Goal: Complete application form: Complete application form

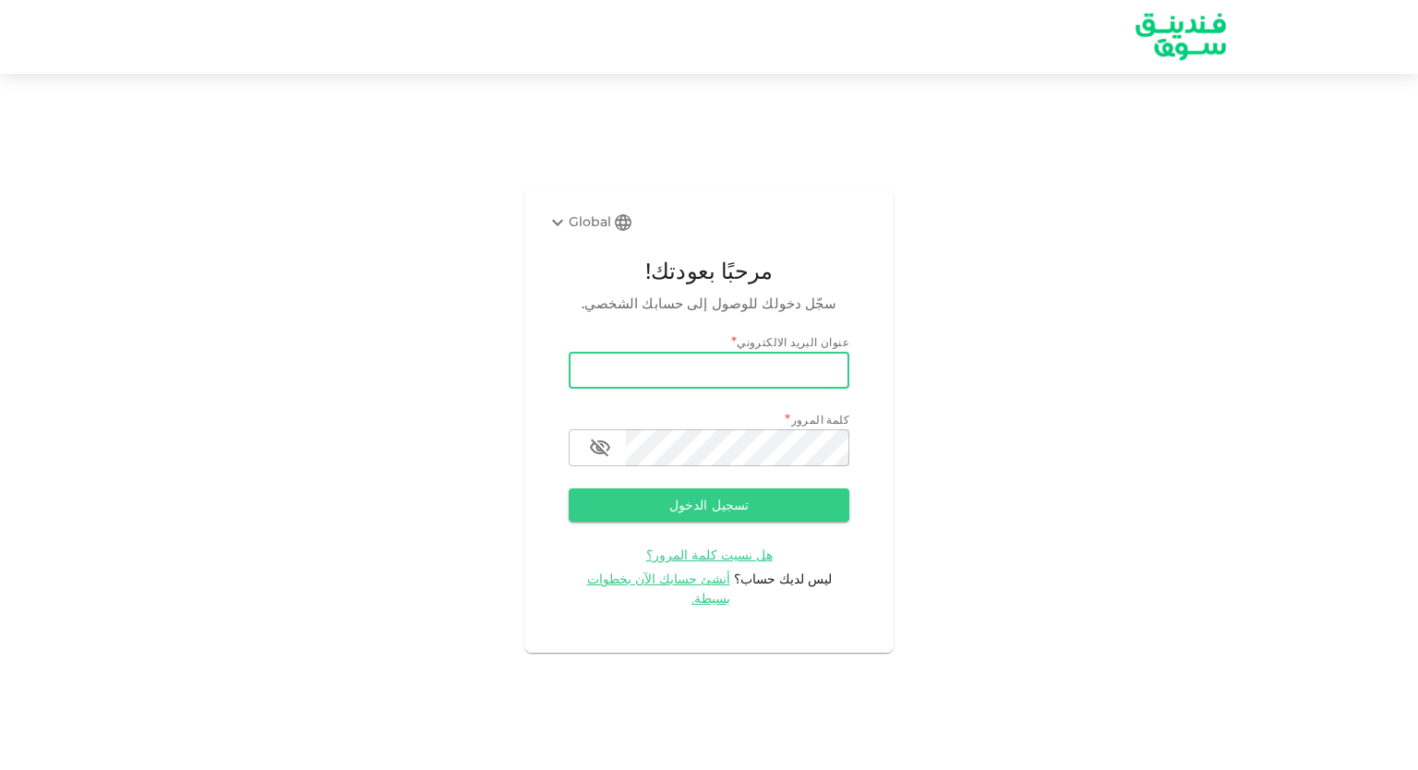
click at [796, 376] on input "email" at bounding box center [709, 370] width 281 height 37
type input "[EMAIL_ADDRESS][DOMAIN_NAME]"
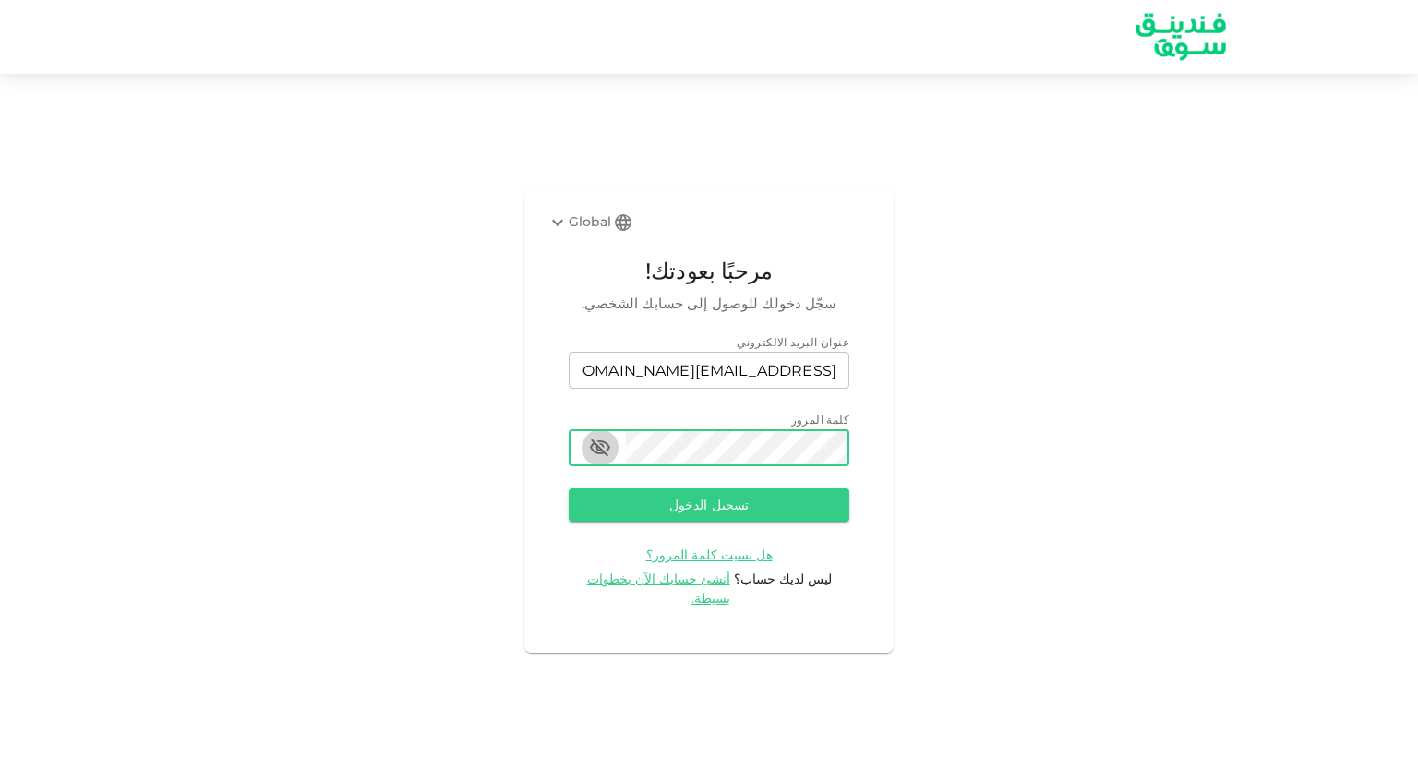
click at [605, 459] on icon "button" at bounding box center [600, 448] width 22 height 22
click at [632, 513] on button "تسجيل الدخول" at bounding box center [709, 504] width 281 height 33
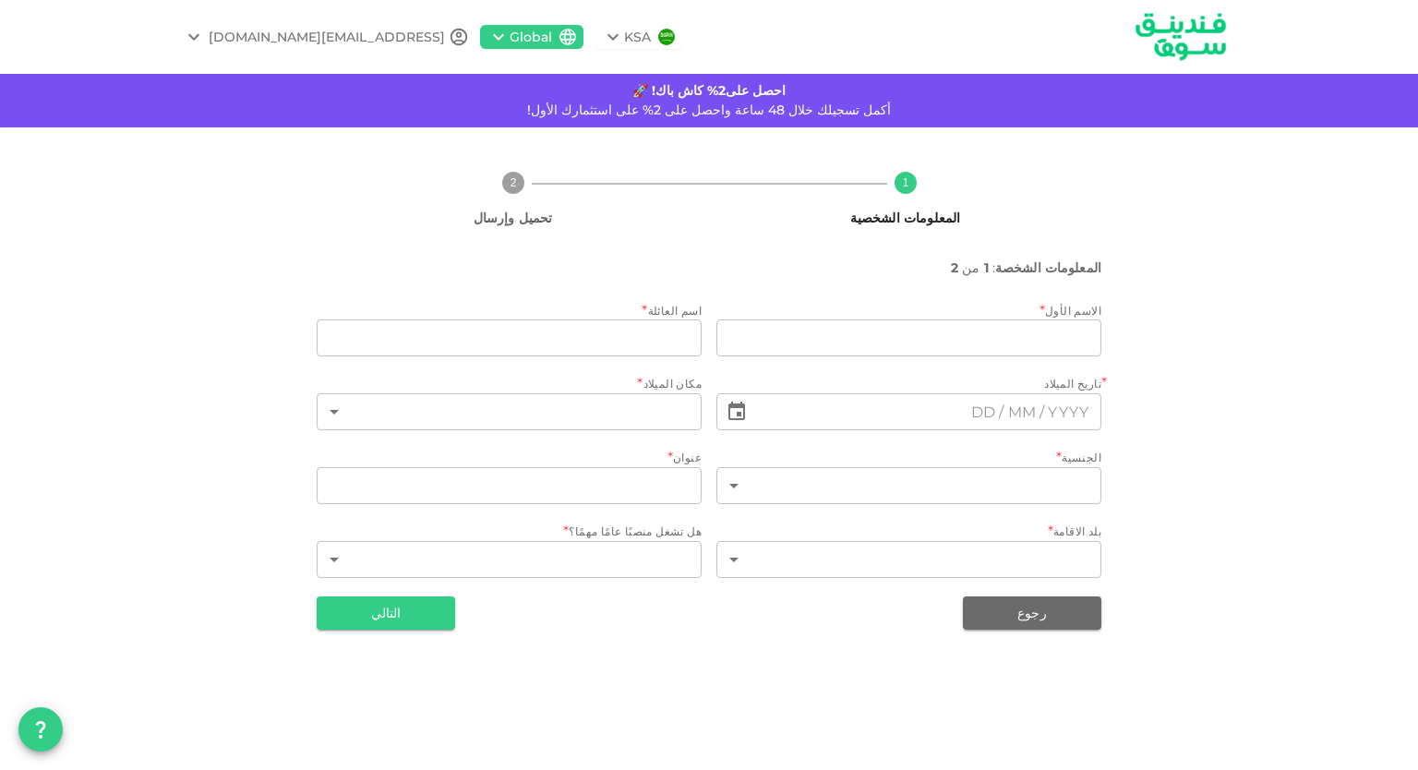
click at [602, 32] on icon at bounding box center [613, 37] width 22 height 22
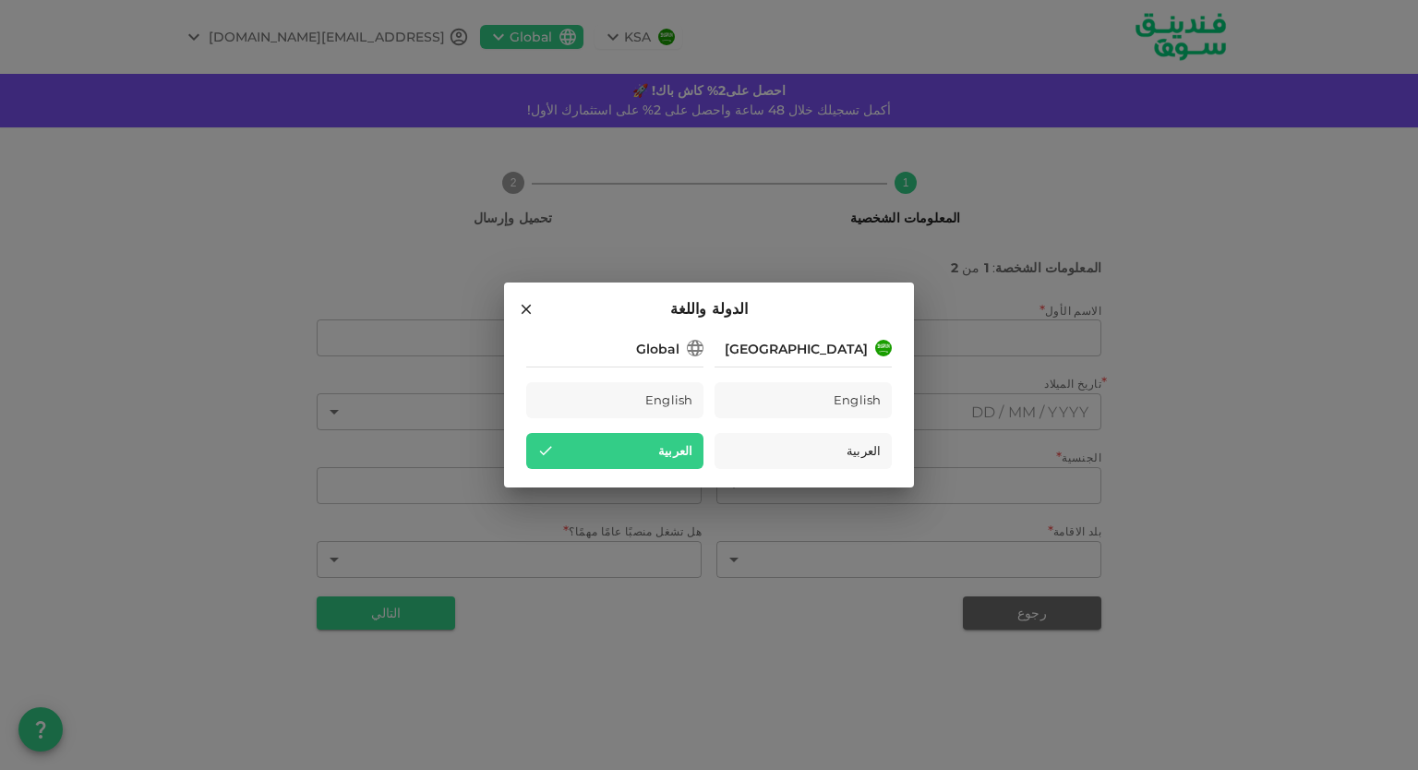
click at [853, 353] on div "[GEOGRAPHIC_DATA]" at bounding box center [796, 349] width 143 height 19
click at [865, 344] on div "[GEOGRAPHIC_DATA]" at bounding box center [796, 349] width 143 height 19
click at [689, 344] on icon at bounding box center [695, 348] width 18 height 18
click at [694, 351] on icon at bounding box center [695, 348] width 18 height 18
click at [681, 353] on div "Global" at bounding box center [614, 347] width 177 height 23
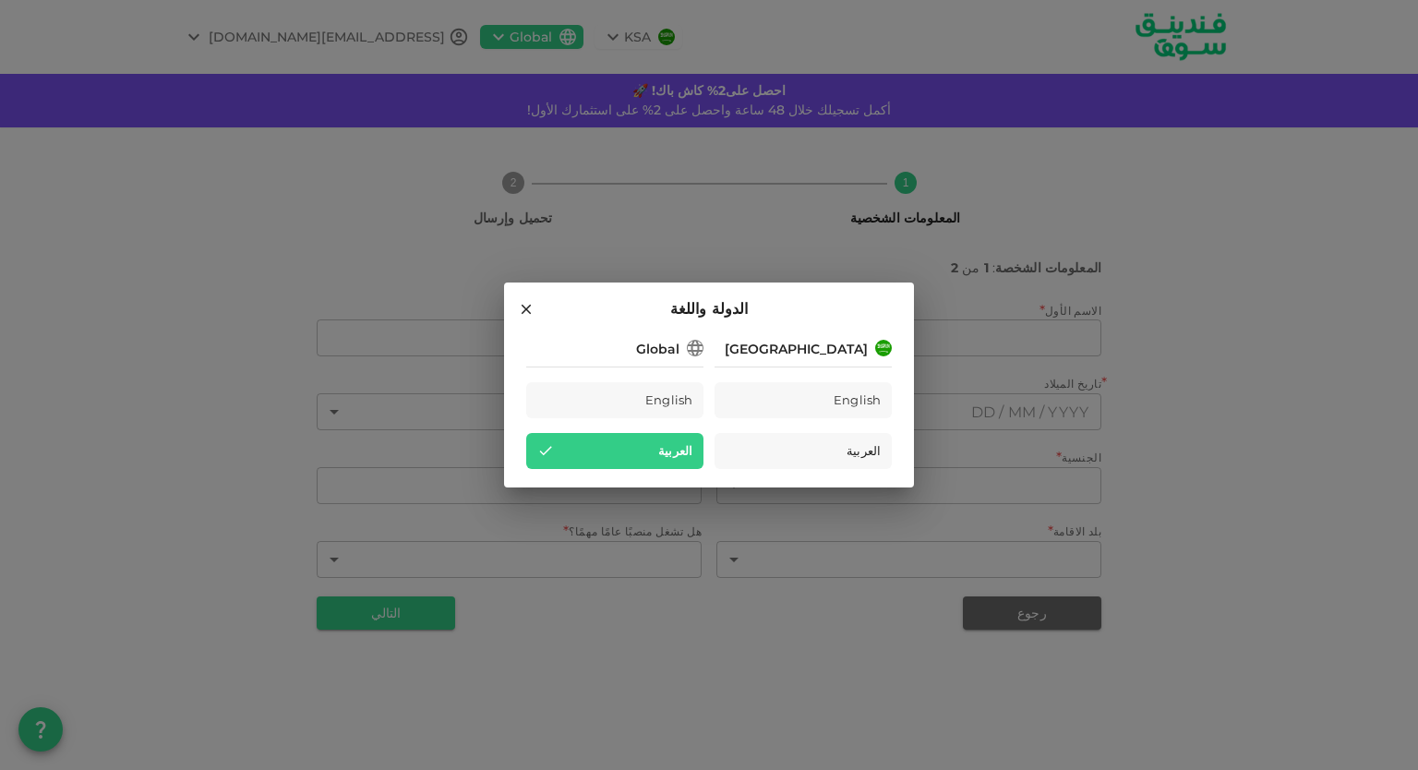
click at [672, 354] on div "Global" at bounding box center [657, 349] width 43 height 19
click at [670, 354] on div "Global" at bounding box center [657, 349] width 43 height 19
click at [668, 353] on div "Global" at bounding box center [657, 349] width 43 height 19
drag, startPoint x: 679, startPoint y: 344, endPoint x: 690, endPoint y: 345, distance: 11.1
click at [682, 344] on div "Global" at bounding box center [614, 347] width 177 height 23
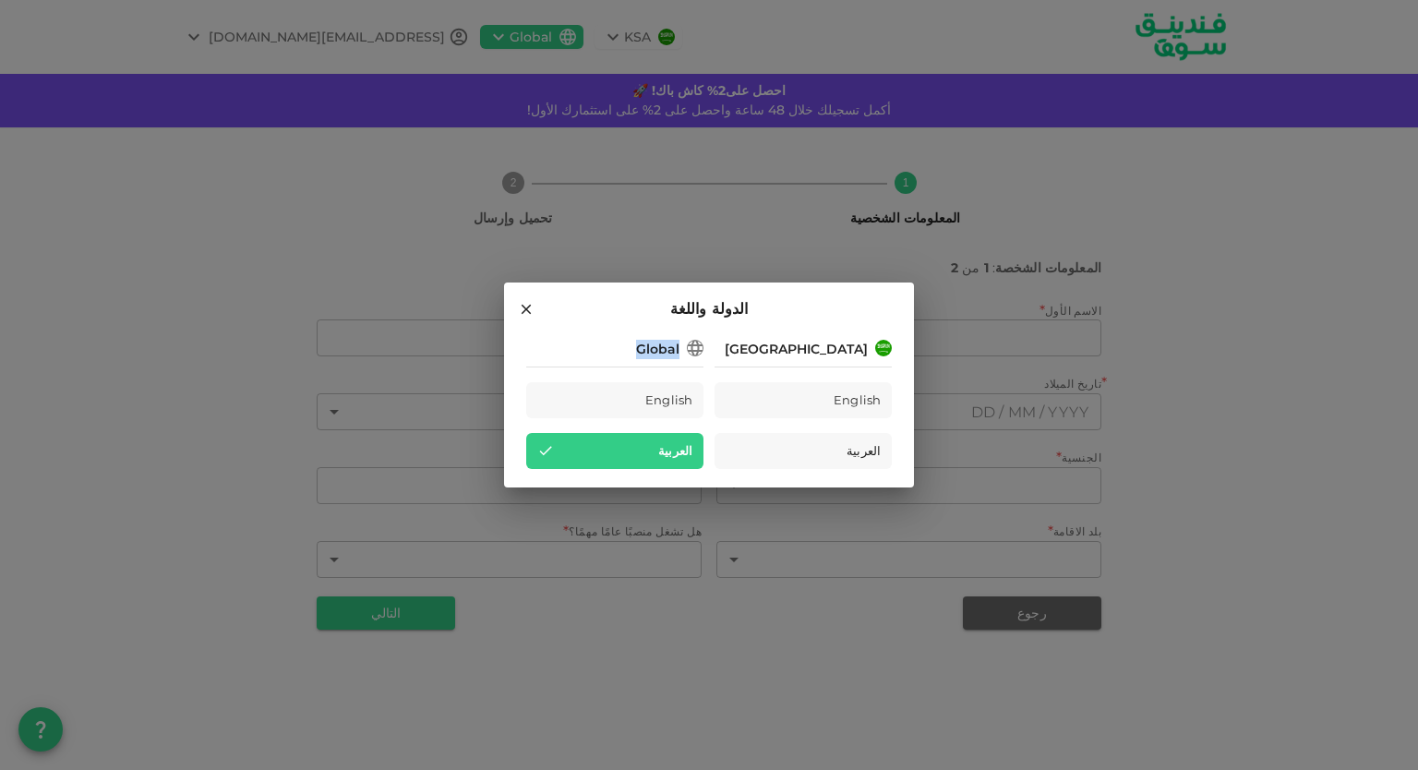
click at [690, 345] on icon at bounding box center [695, 348] width 22 height 22
click at [693, 345] on icon at bounding box center [695, 348] width 22 height 22
click at [738, 351] on div "[GEOGRAPHIC_DATA]" at bounding box center [802, 347] width 177 height 23
click at [521, 307] on icon at bounding box center [526, 309] width 17 height 17
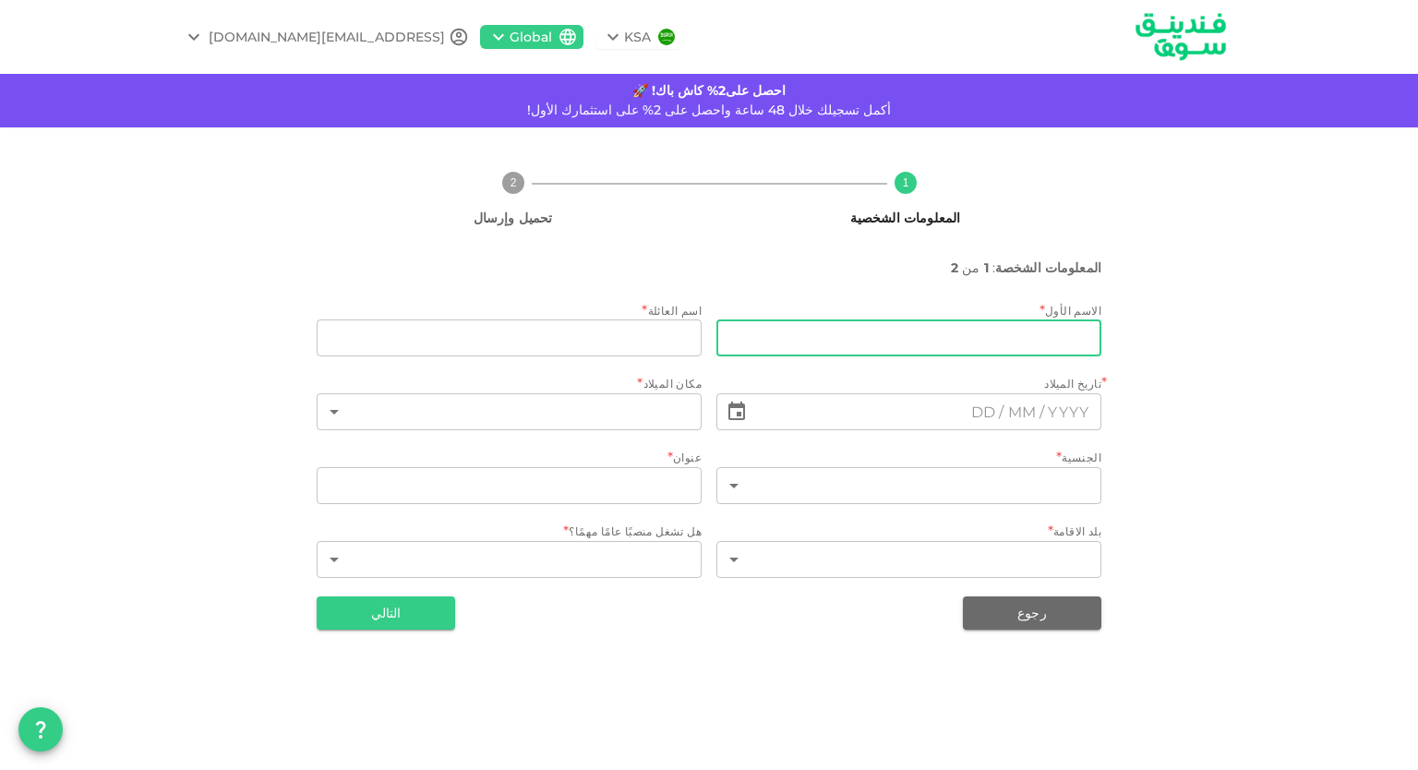
click at [831, 330] on input "firstName" at bounding box center [908, 337] width 385 height 37
type input "[PERSON_NAME]"
type input "BENCHERIF"
type input "[GEOGRAPHIC_DATA]"
type input "[STREET_ADDRESS]"
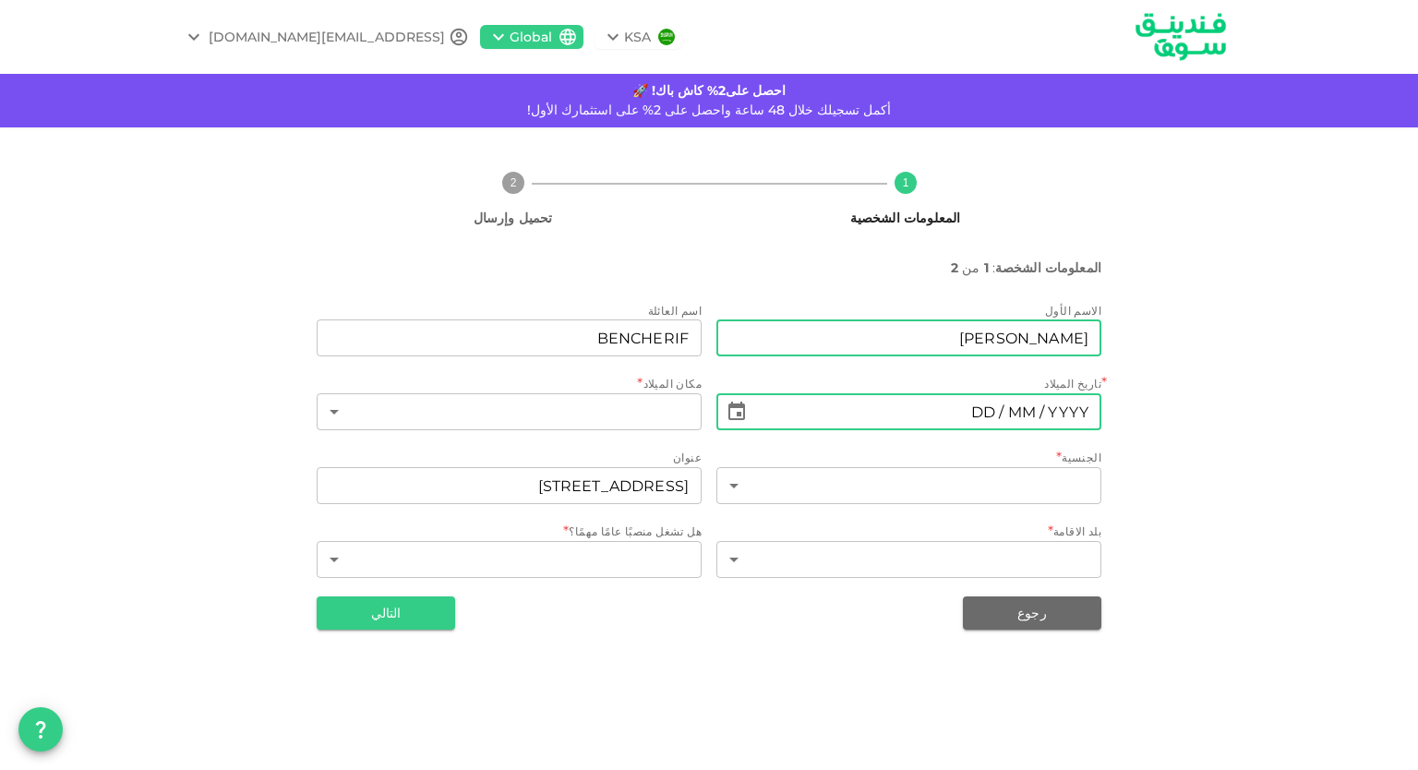
click at [827, 401] on input "⁦⁨DD⁩ / ⁨MM⁩ / ⁨YYYY⁩⁩" at bounding box center [928, 411] width 346 height 37
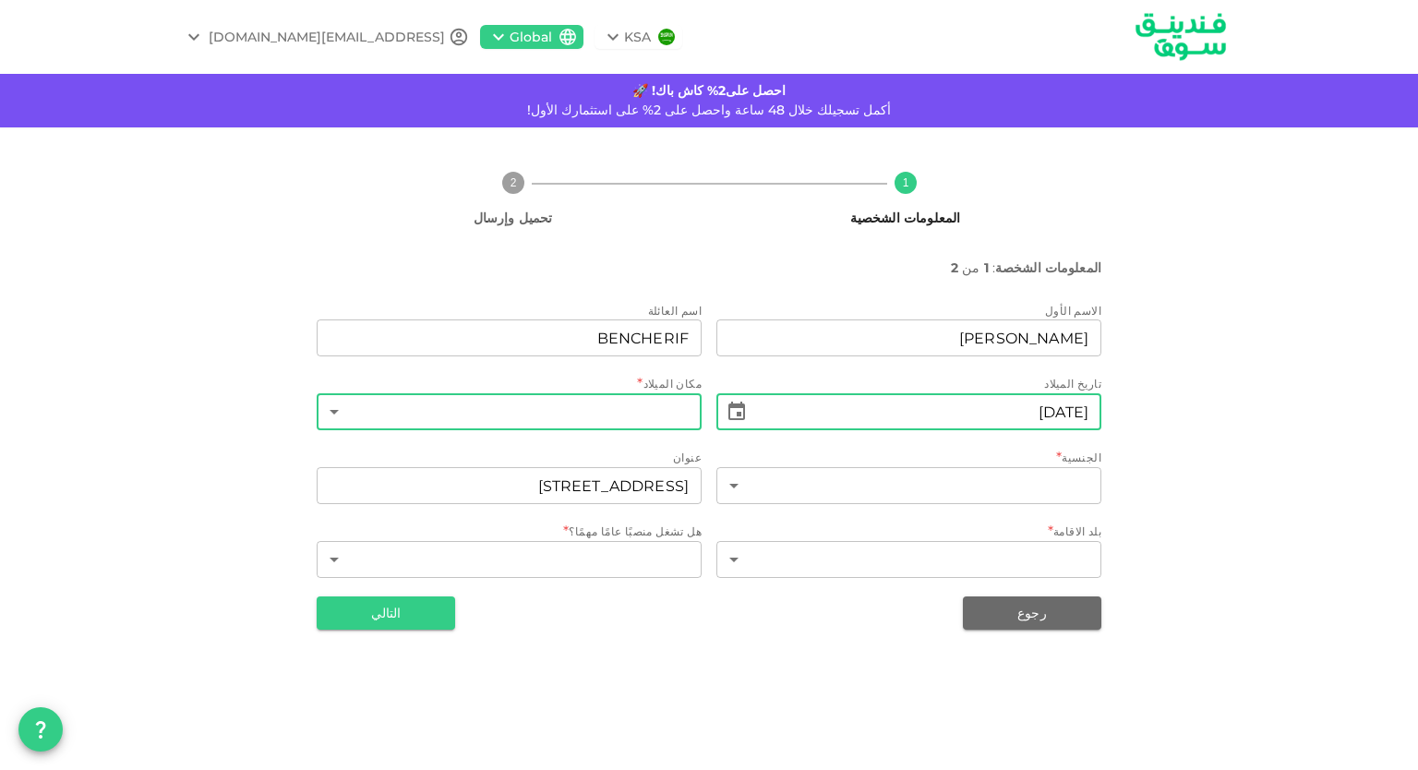
type input "⁦⁨[DATE]⁩⁩"
click at [680, 404] on body "KSA Global [EMAIL_ADDRESS][DOMAIN_NAME] احصل على2% كاش باك! 🚀 أكمل تسجيلك خلال …" at bounding box center [709, 385] width 1418 height 770
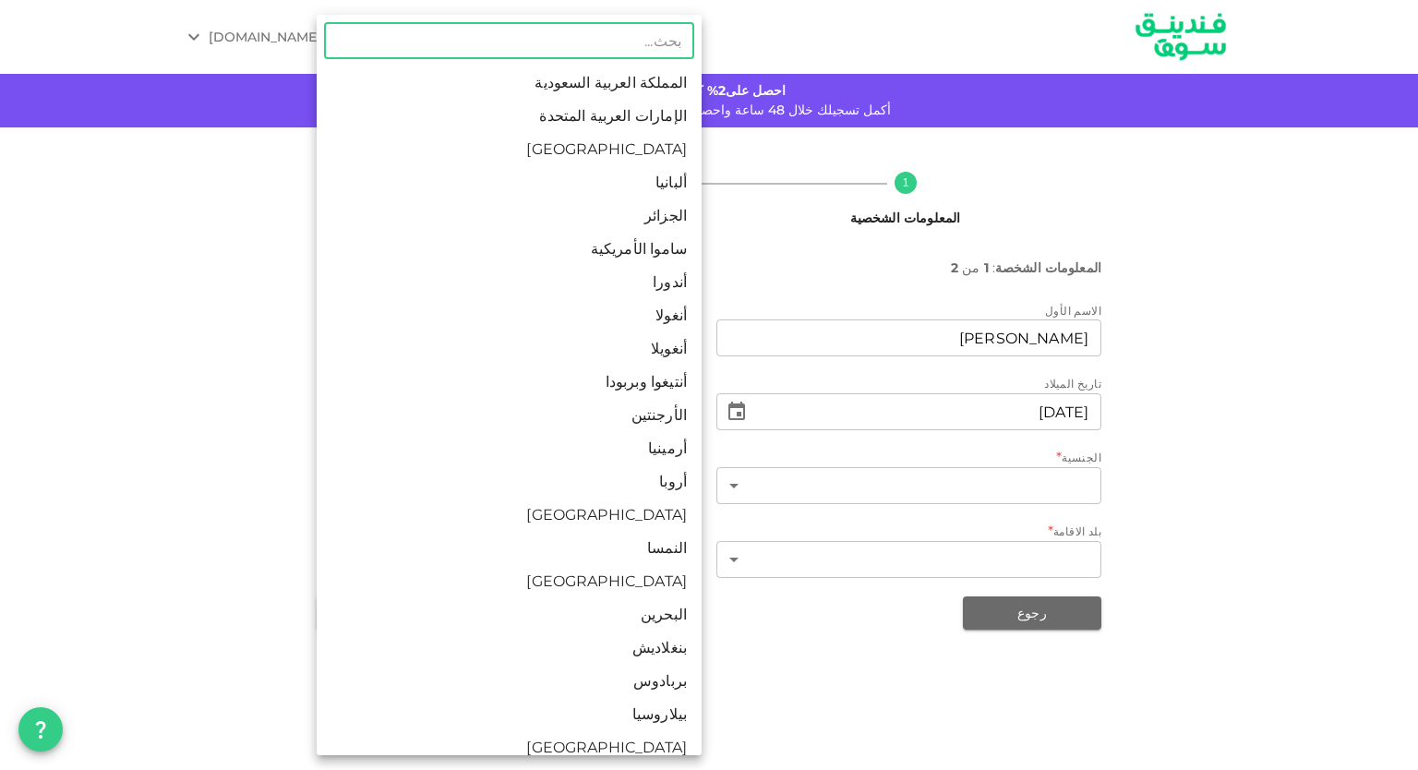
click at [673, 212] on li "الجزائر" at bounding box center [509, 215] width 385 height 33
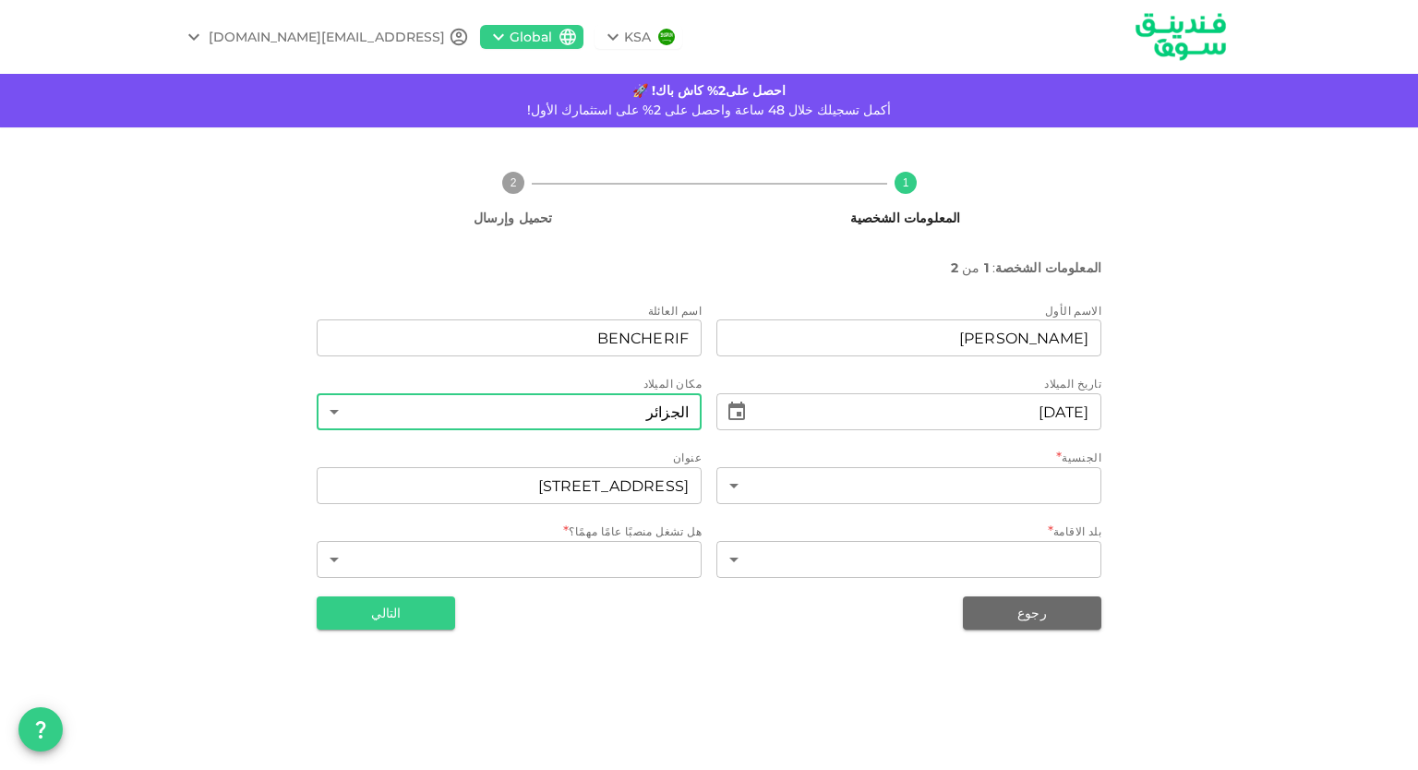
type input "5"
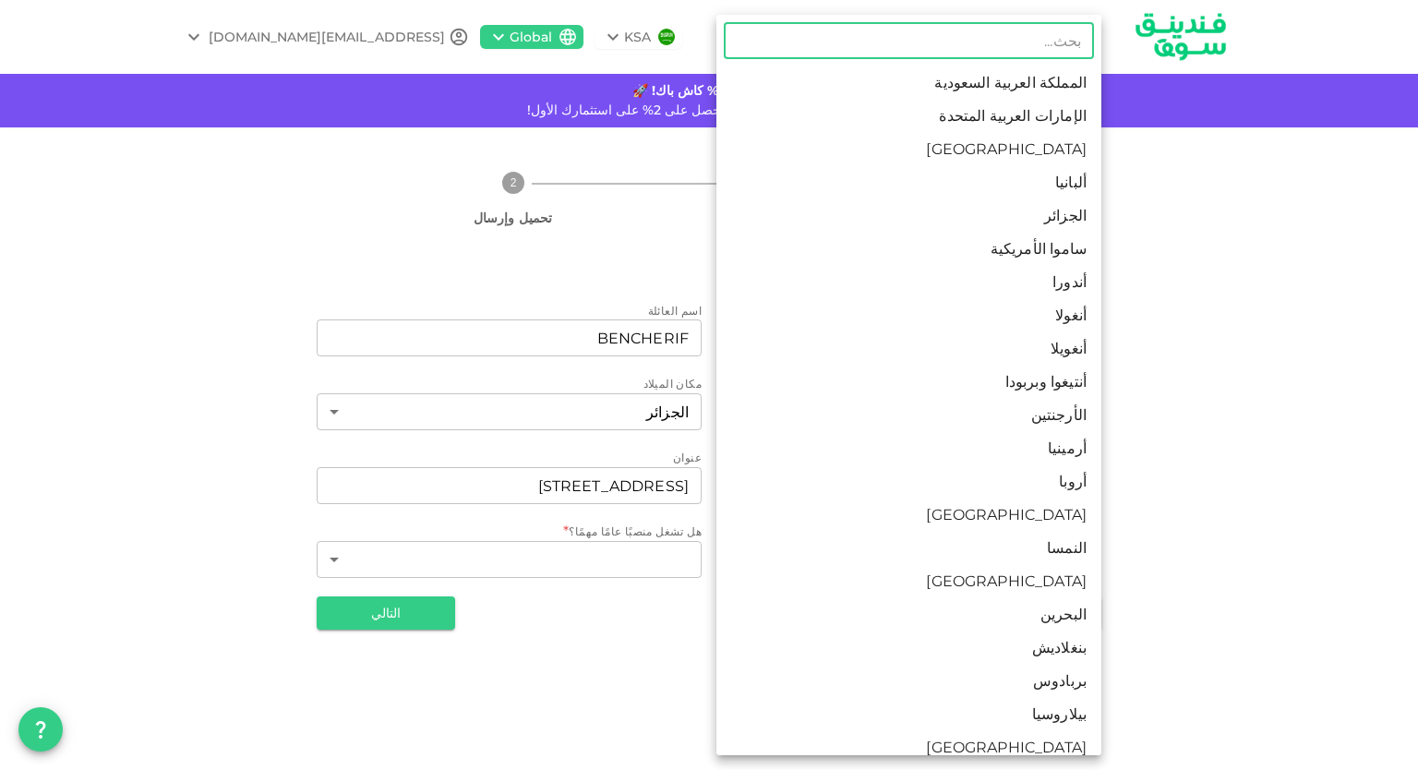
click at [849, 493] on body "KSA Global [EMAIL_ADDRESS][DOMAIN_NAME] احصل على2% كاش باك! 🚀 أكمل تسجيلك خلال …" at bounding box center [709, 385] width 1418 height 770
click at [948, 210] on li "الجزائر" at bounding box center [908, 215] width 385 height 33
type input "5"
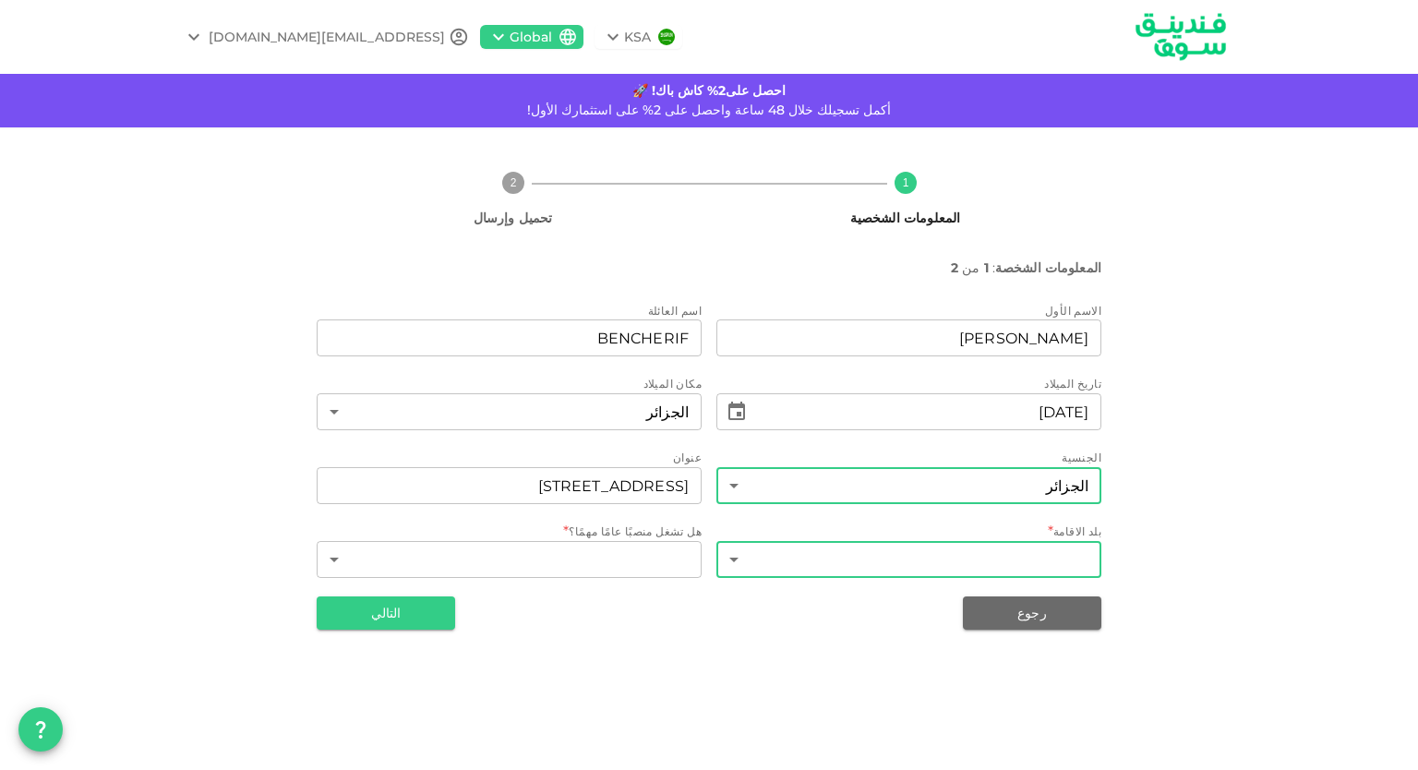
click at [857, 571] on body "KSA Global [EMAIL_ADDRESS][DOMAIN_NAME] احصل على2% كاش باك! 🚀 أكمل تسجيلك خلال …" at bounding box center [709, 385] width 1418 height 770
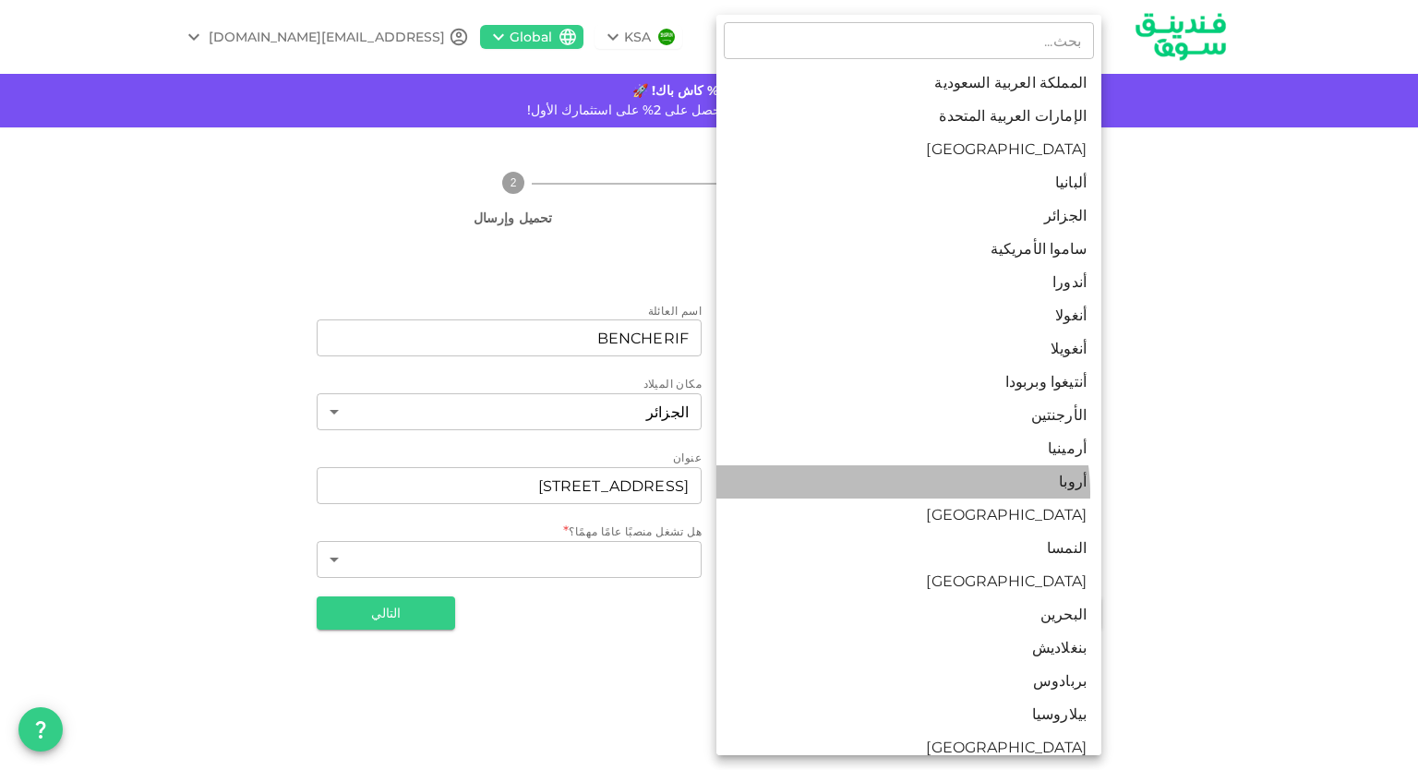
click at [899, 493] on li "أروبا" at bounding box center [908, 481] width 385 height 33
type input "13"
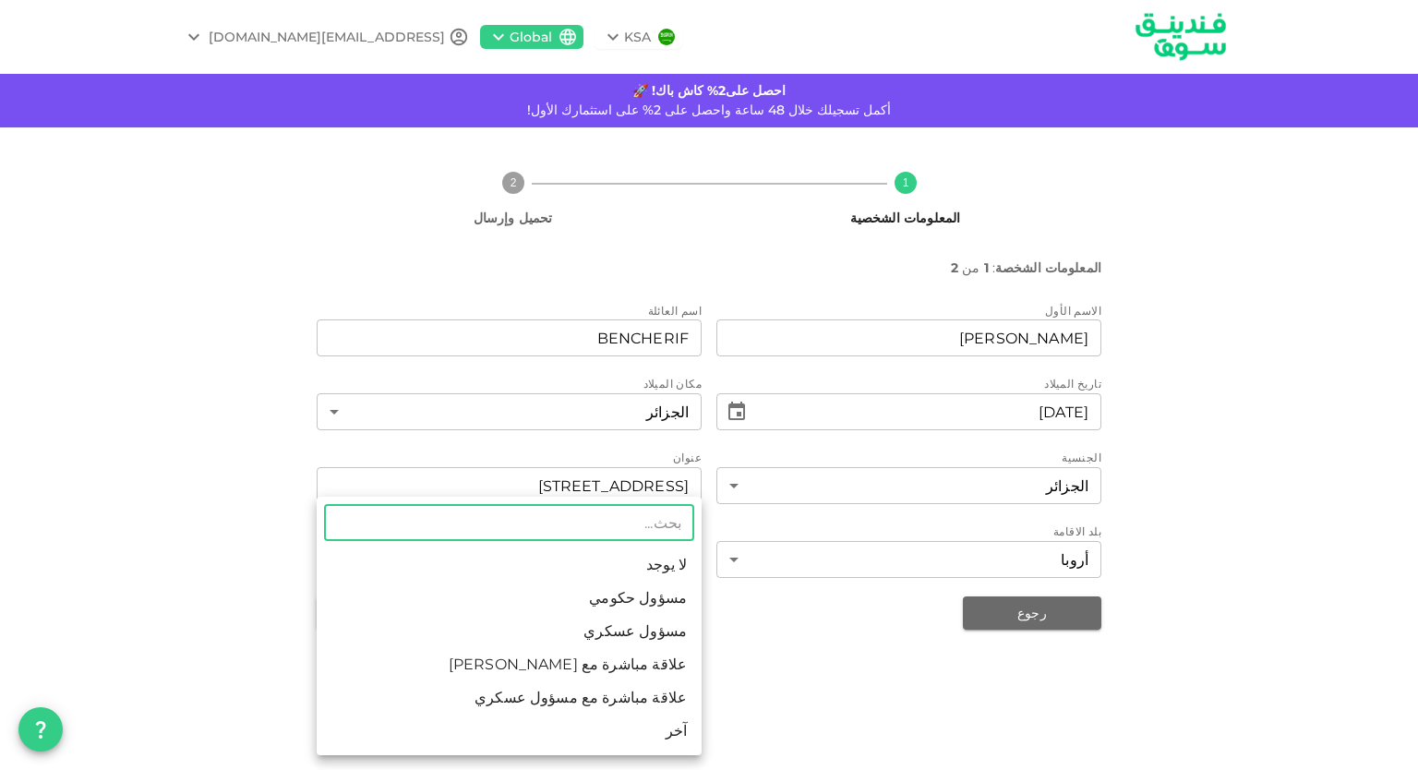
click at [600, 559] on body "KSA Global [EMAIL_ADDRESS][DOMAIN_NAME] احصل على2% كاش باك! 🚀 أكمل تسجيلك خلال …" at bounding box center [709, 385] width 1418 height 770
click at [634, 572] on li "لا يوجد" at bounding box center [509, 564] width 385 height 33
type input "1"
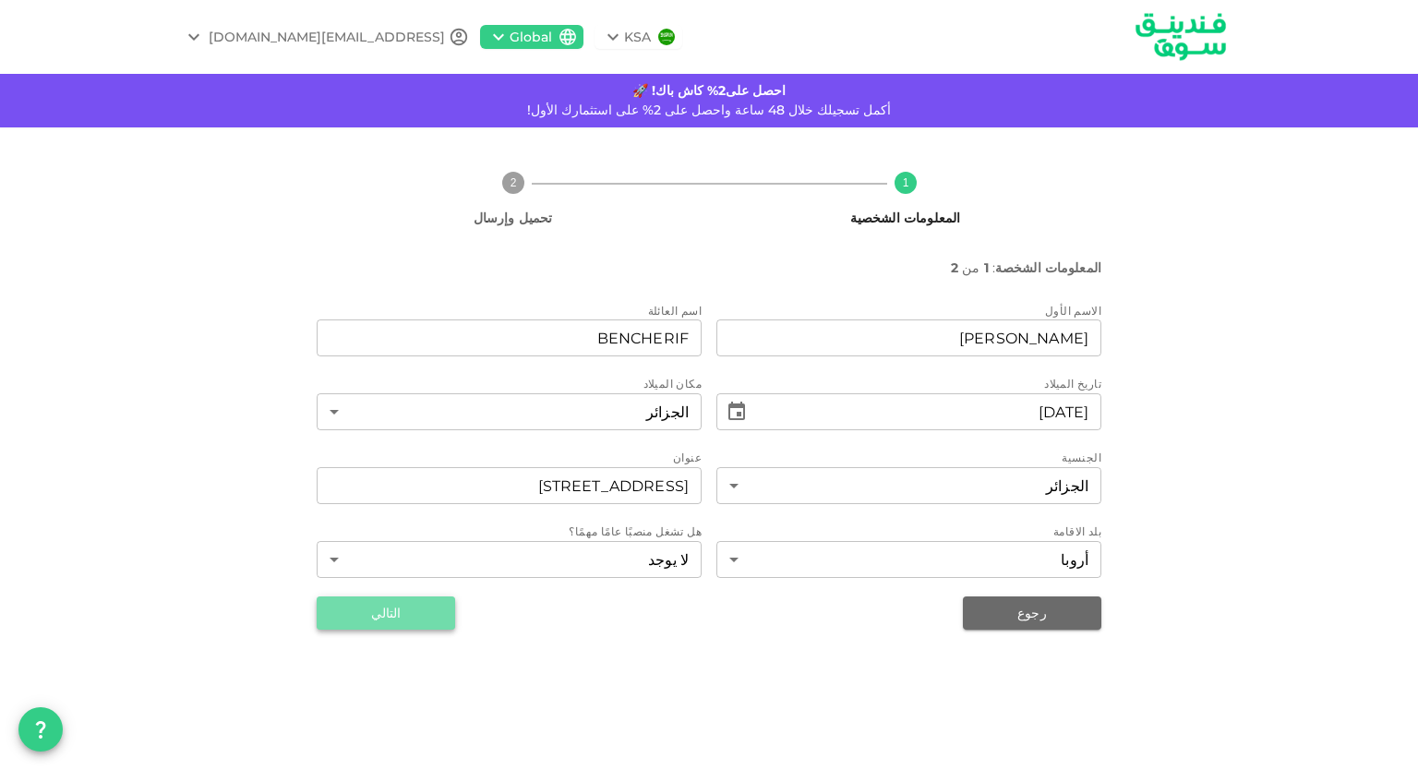
click at [428, 618] on button "التالي" at bounding box center [386, 612] width 138 height 33
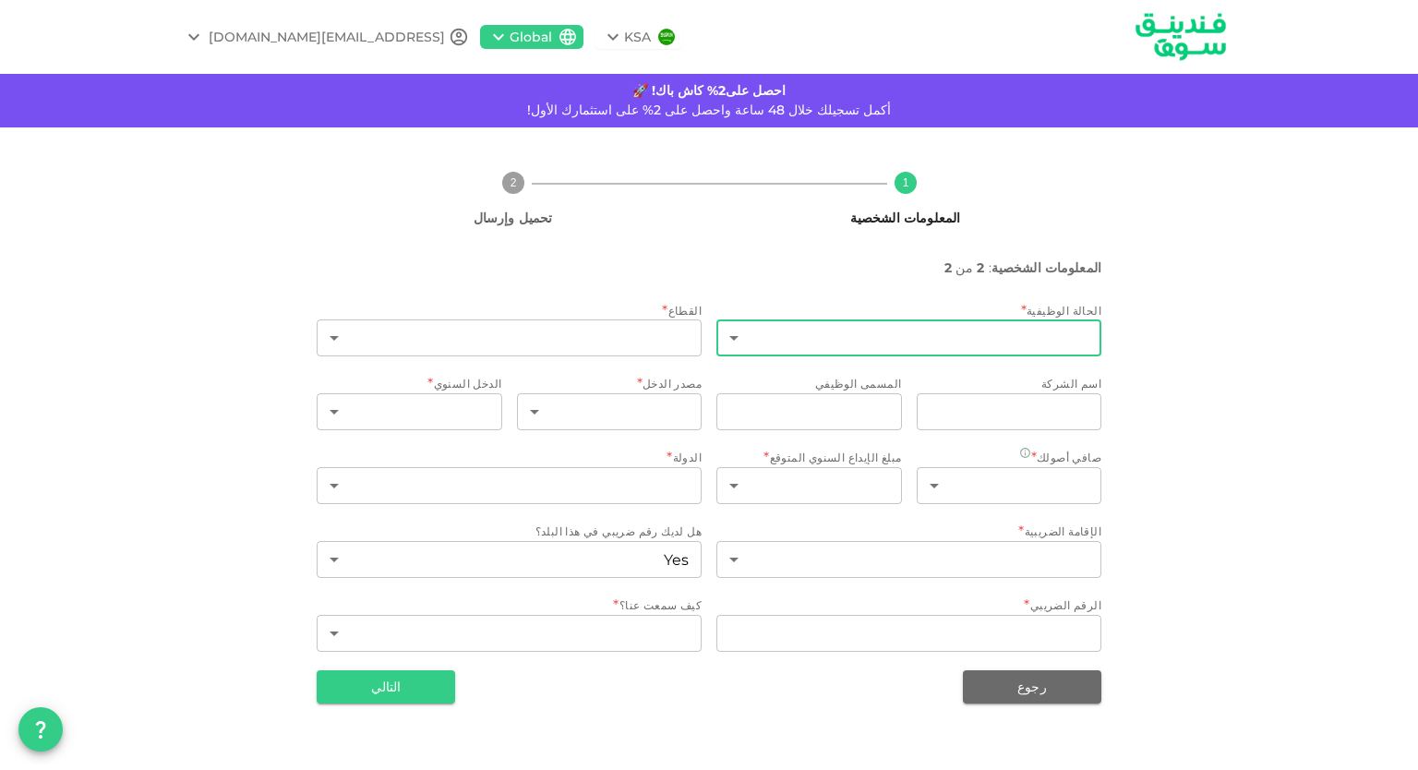
click at [791, 329] on body "KSA Global [EMAIL_ADDRESS][DOMAIN_NAME] احصل على2% كاش باك! 🚀 أكمل تسجيلك خلال …" at bounding box center [709, 385] width 1418 height 770
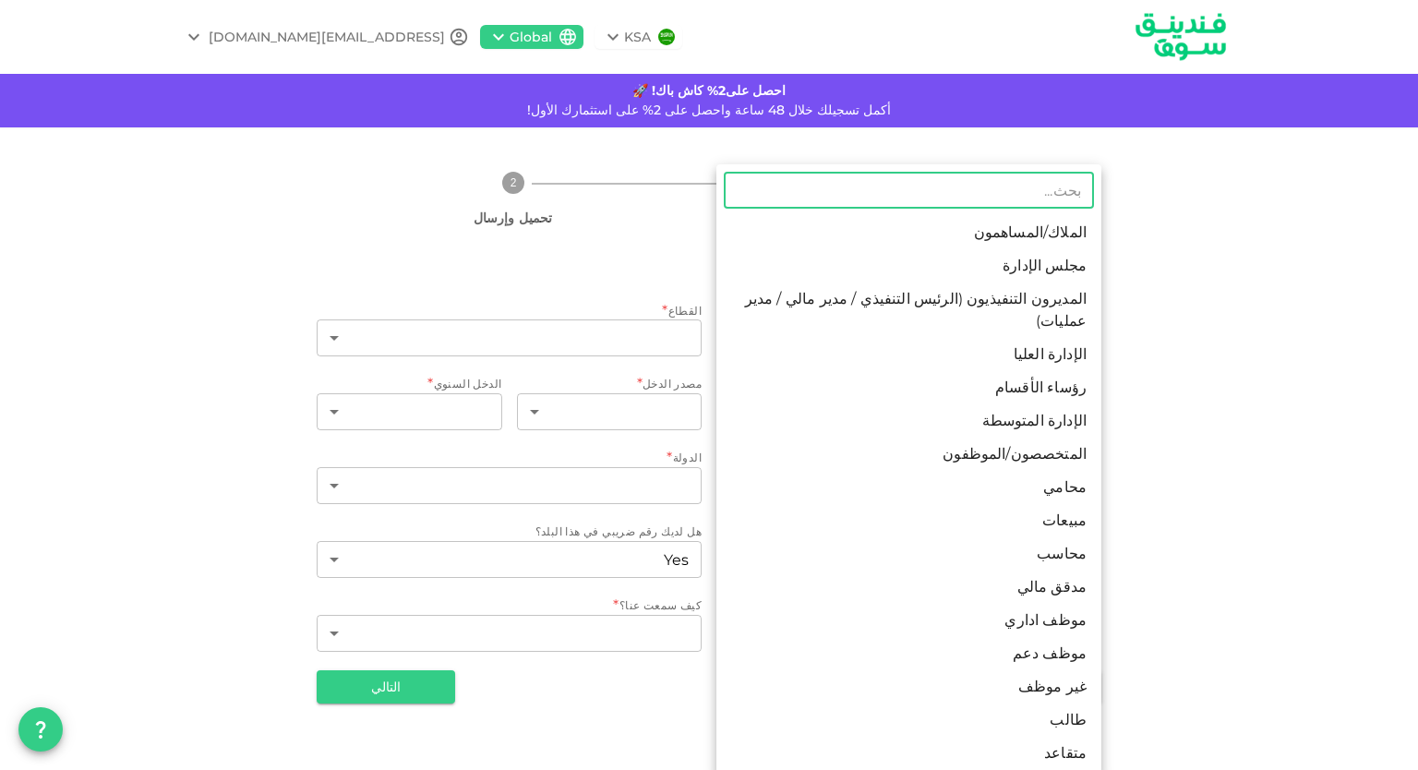
click at [1263, 281] on div at bounding box center [709, 385] width 1418 height 770
click at [1036, 333] on body "KSA Global [EMAIL_ADDRESS][DOMAIN_NAME] احصل على2% كاش باك! 🚀 أكمل تسجيلك خلال …" at bounding box center [709, 385] width 1418 height 770
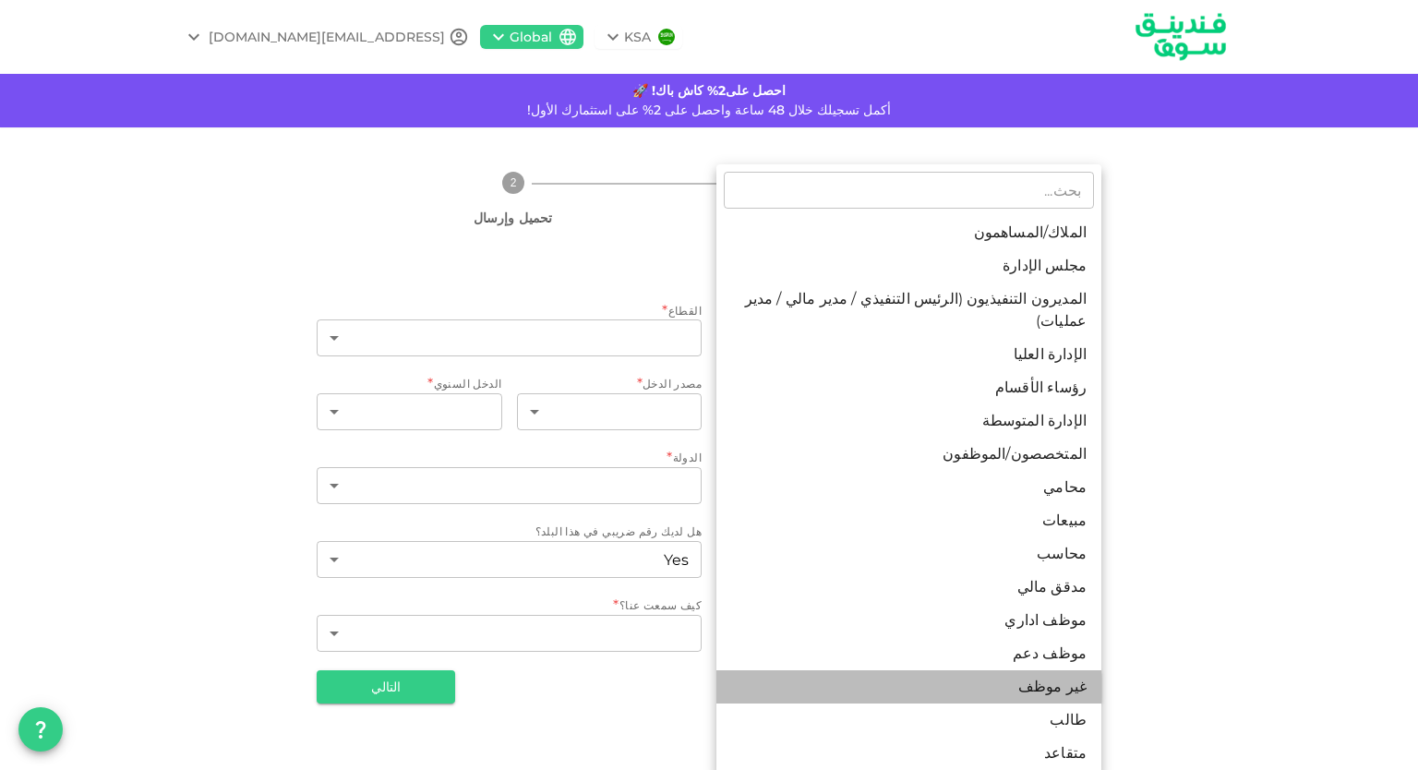
click at [1035, 673] on li "غير موظف" at bounding box center [908, 686] width 385 height 33
type input "14"
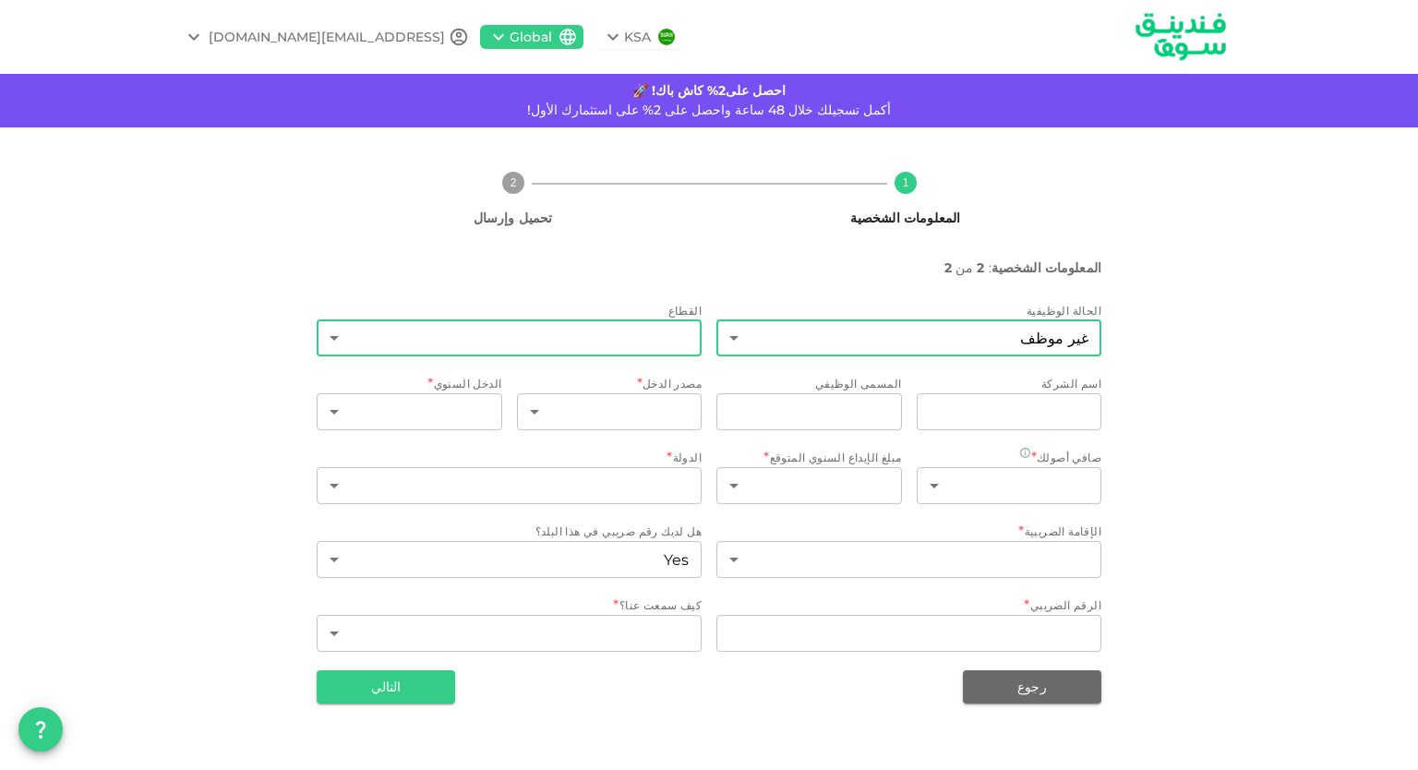
click at [634, 351] on body "KSA Global [EMAIL_ADDRESS][DOMAIN_NAME] احصل على2% كاش باك! 🚀 أكمل تسجيلك خلال …" at bounding box center [709, 385] width 1418 height 770
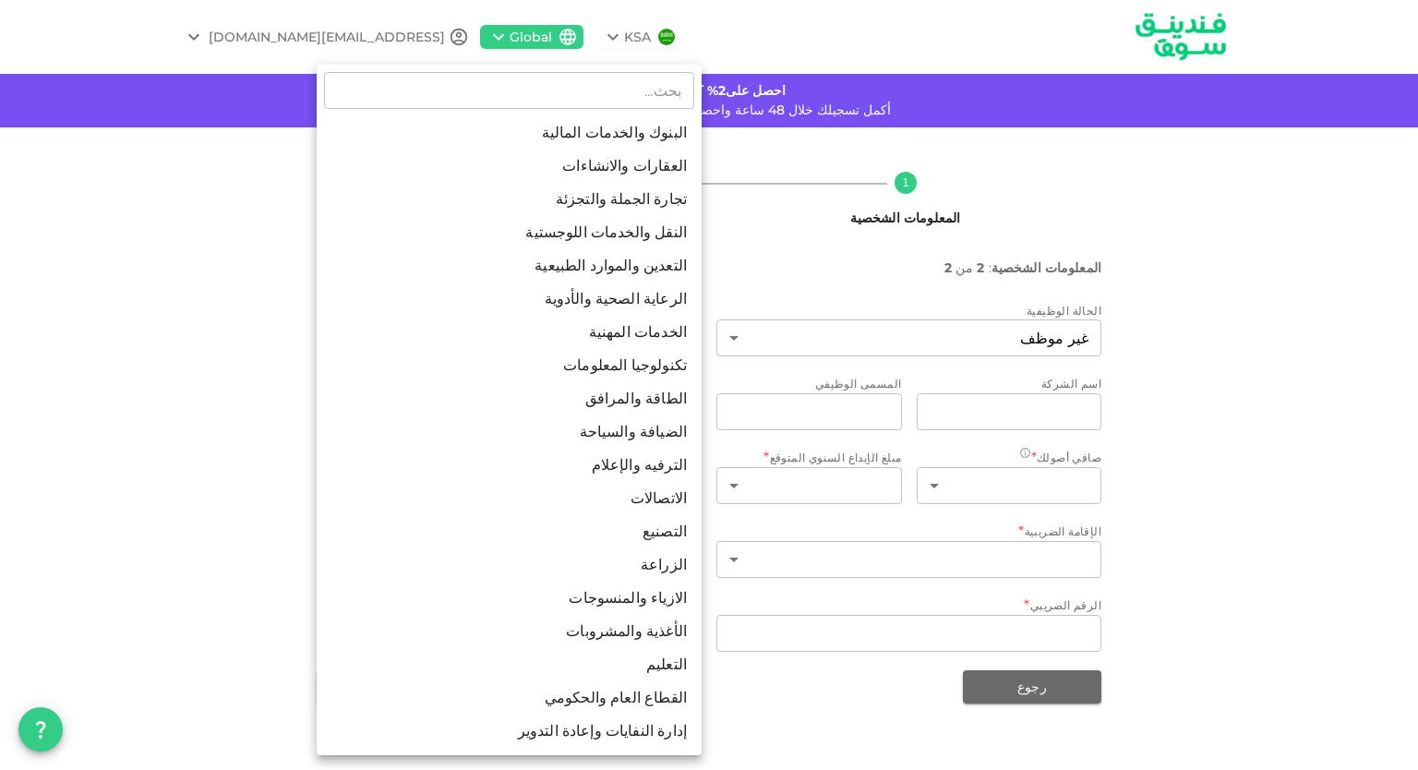
click at [755, 249] on div at bounding box center [709, 385] width 1418 height 770
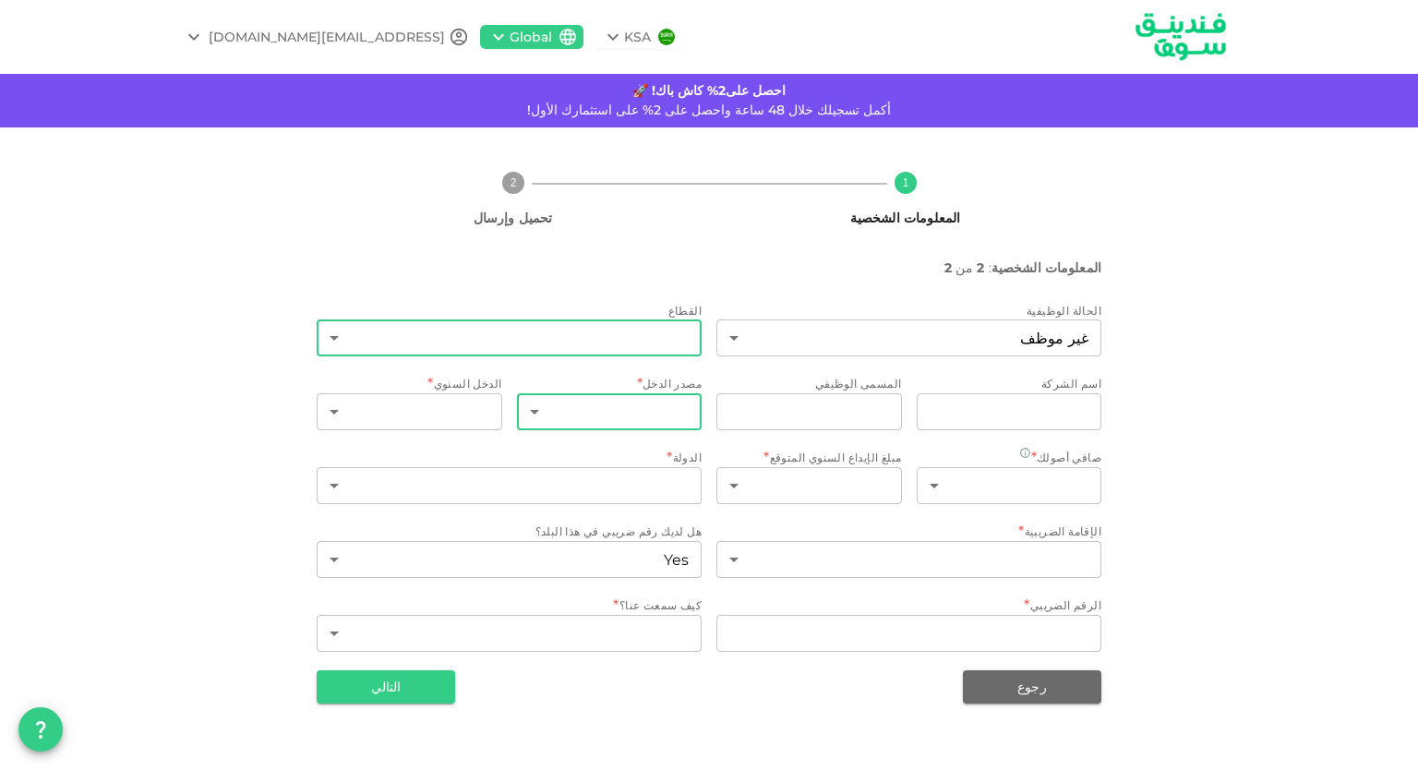
click at [644, 413] on body "KSA Global [EMAIL_ADDRESS][DOMAIN_NAME] احصل على2% كاش باك! 🚀 أكمل تسجيلك خلال …" at bounding box center [709, 385] width 1418 height 770
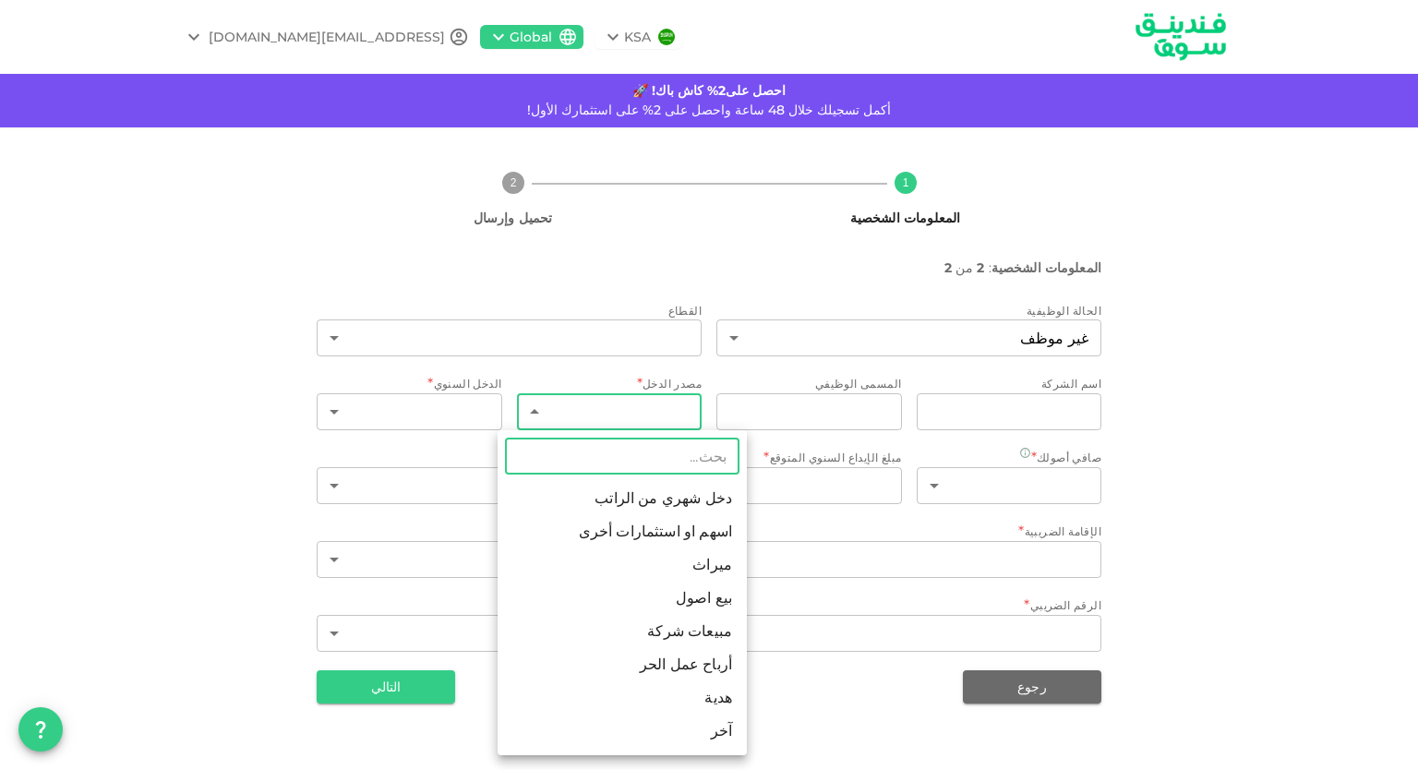
click at [673, 736] on li "آخر" at bounding box center [621, 730] width 249 height 33
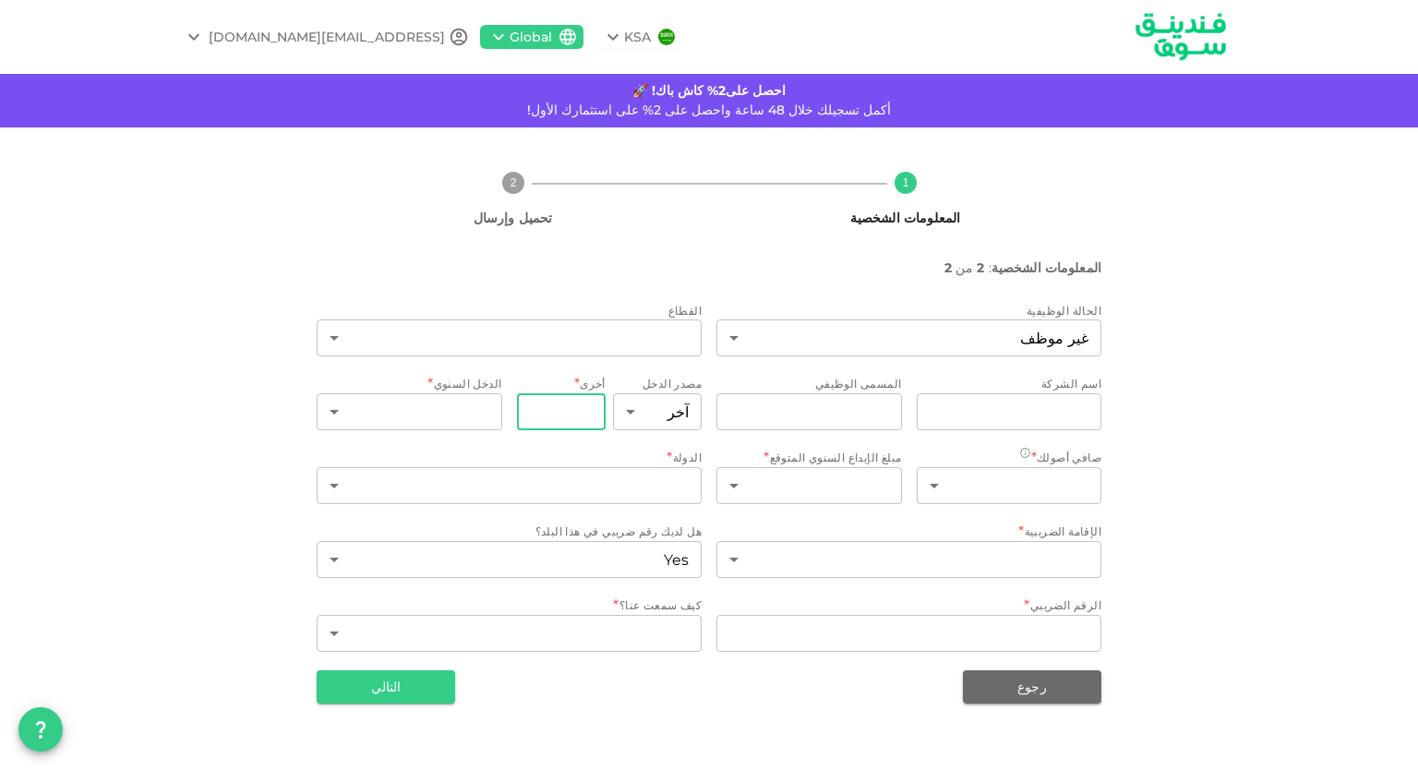
click at [536, 415] on input "أخرى" at bounding box center [561, 411] width 89 height 37
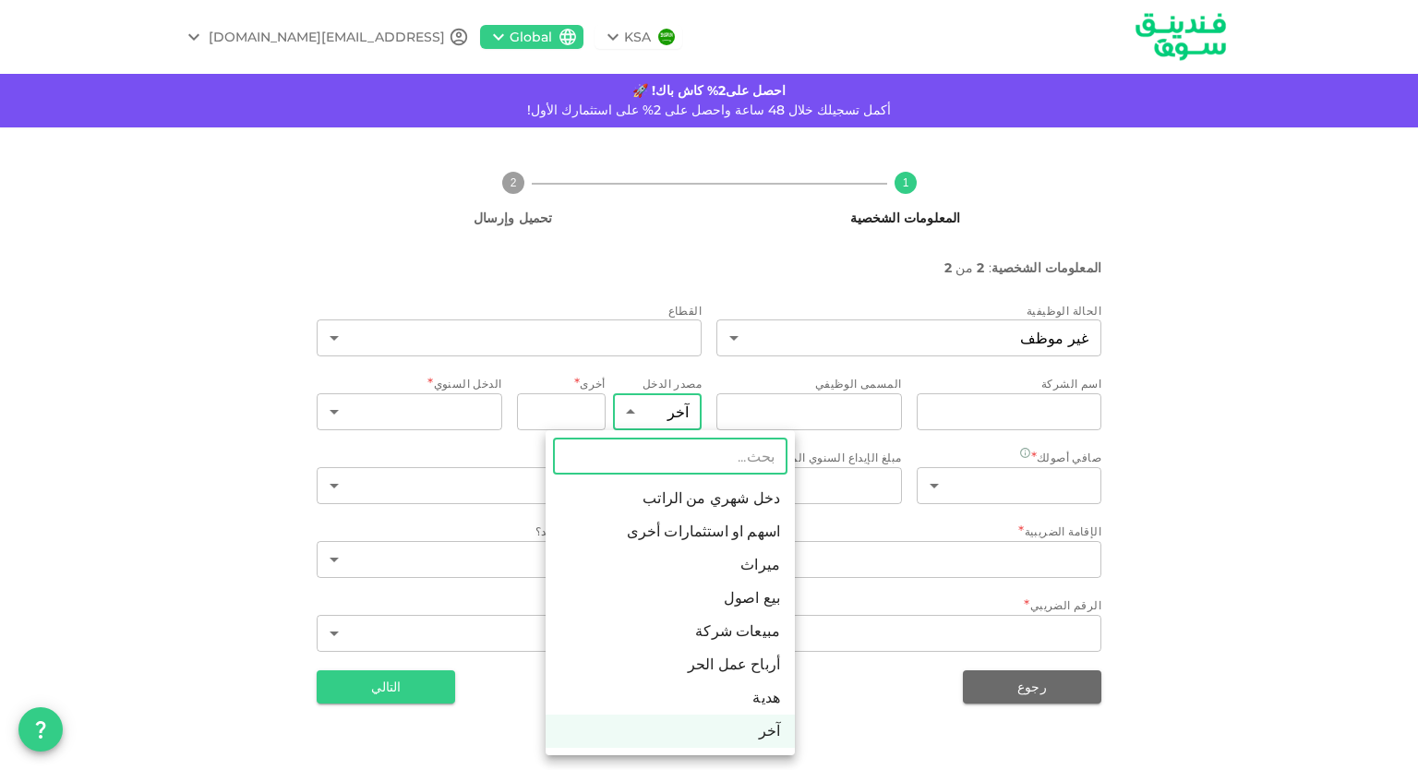
click at [616, 417] on body "KSA Global [EMAIL_ADDRESS][DOMAIN_NAME] احصل على2% كاش باك! 🚀 أكمل تسجيلك خلال …" at bounding box center [709, 385] width 1418 height 770
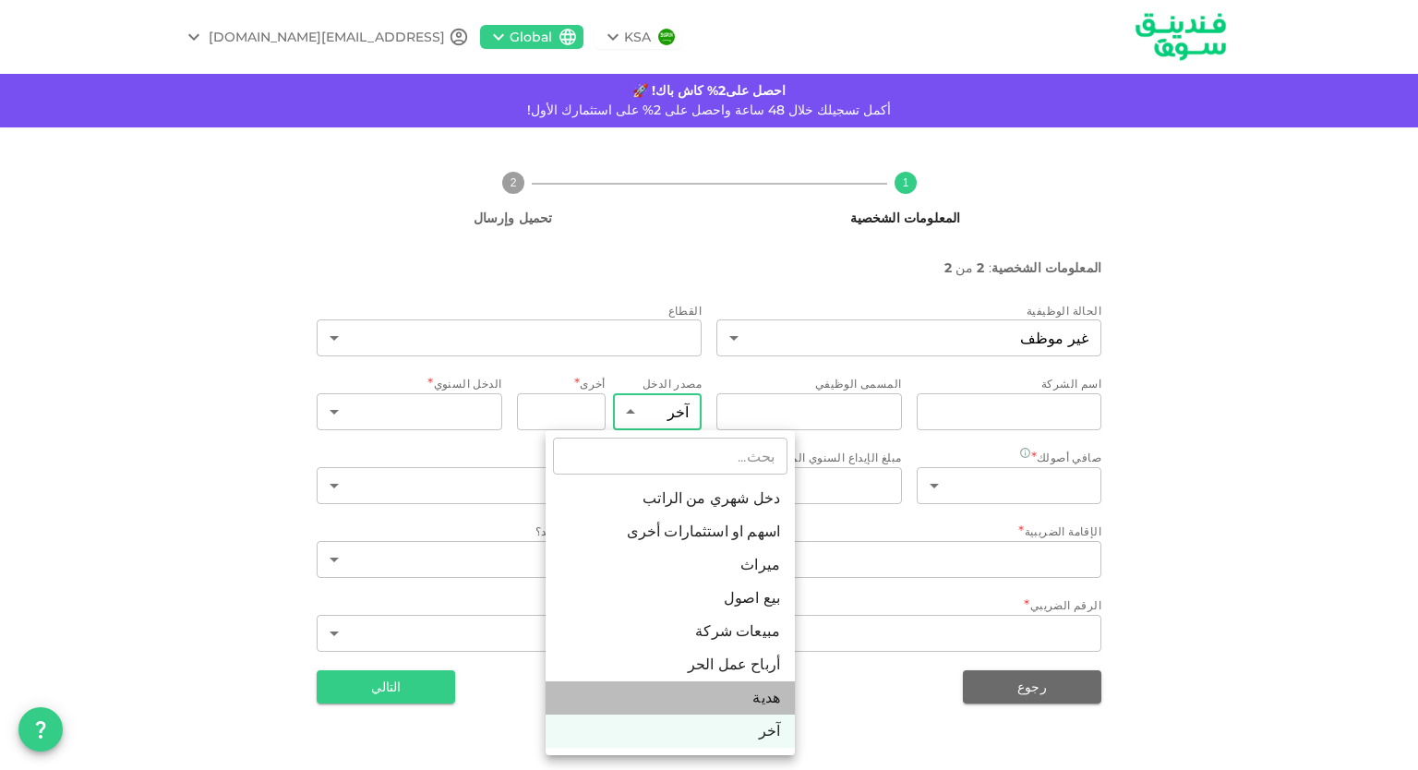
click at [681, 700] on li "هدية" at bounding box center [669, 697] width 249 height 33
type input "7"
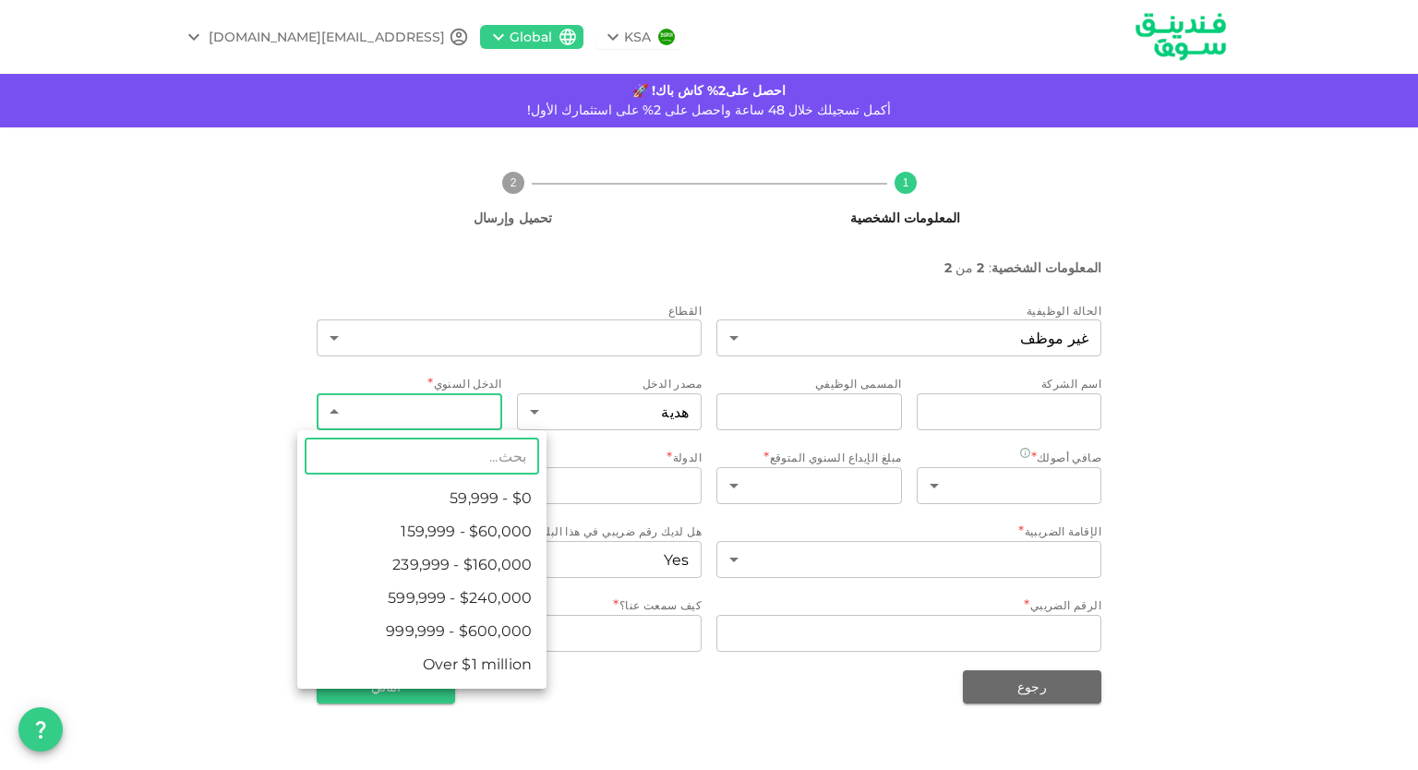
click at [407, 401] on body "KSA Global [EMAIL_ADDRESS][DOMAIN_NAME] احصل على2% كاش باك! 🚀 أكمل تسجيلك خلال …" at bounding box center [709, 385] width 1418 height 770
click at [465, 497] on li "$0 - 59,999" at bounding box center [421, 498] width 249 height 33
type input "1"
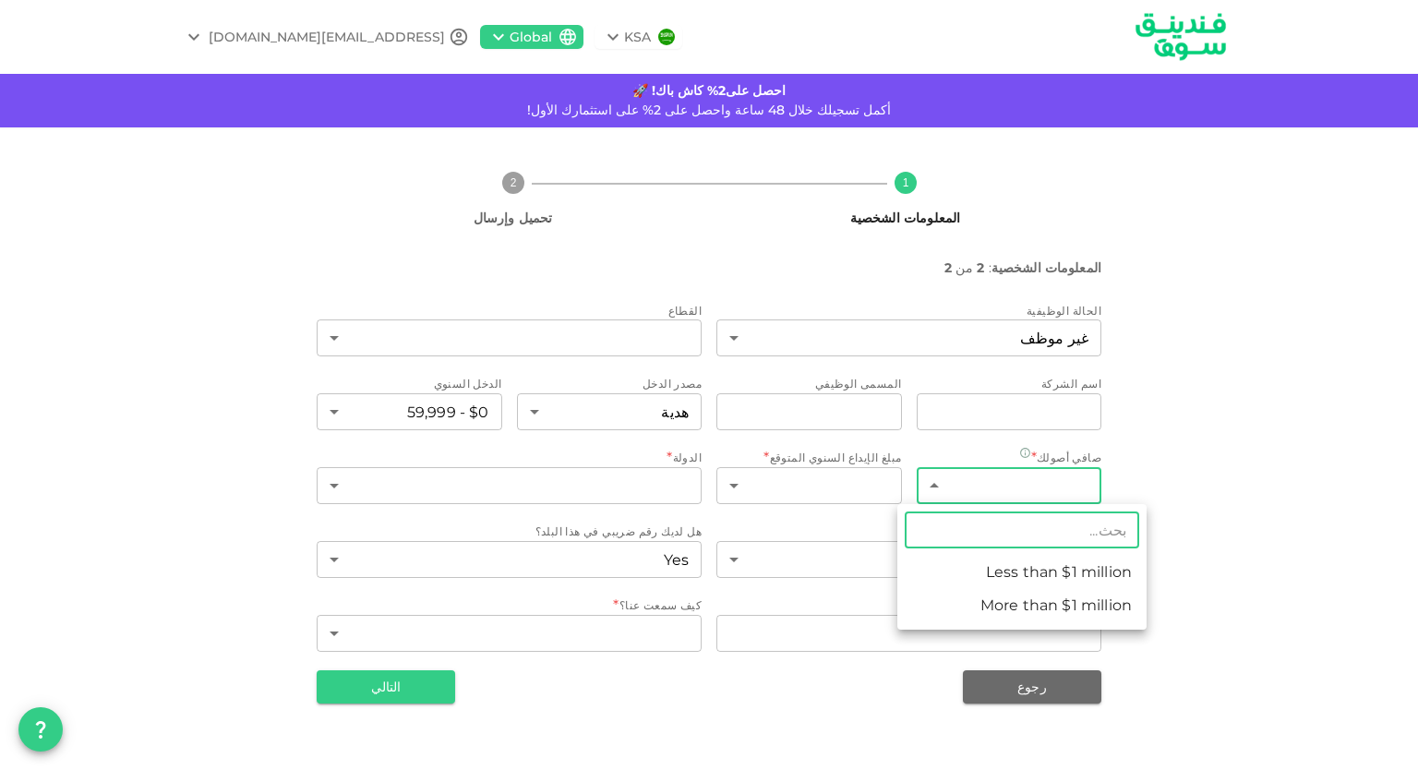
click at [981, 488] on body "KSA Global [EMAIL_ADDRESS][DOMAIN_NAME] احصل على2% كاش باك! 🚀 أكمل تسجيلك خلال …" at bounding box center [709, 385] width 1418 height 770
click at [1006, 570] on li "Less than $1 million" at bounding box center [1021, 572] width 249 height 33
type input "1"
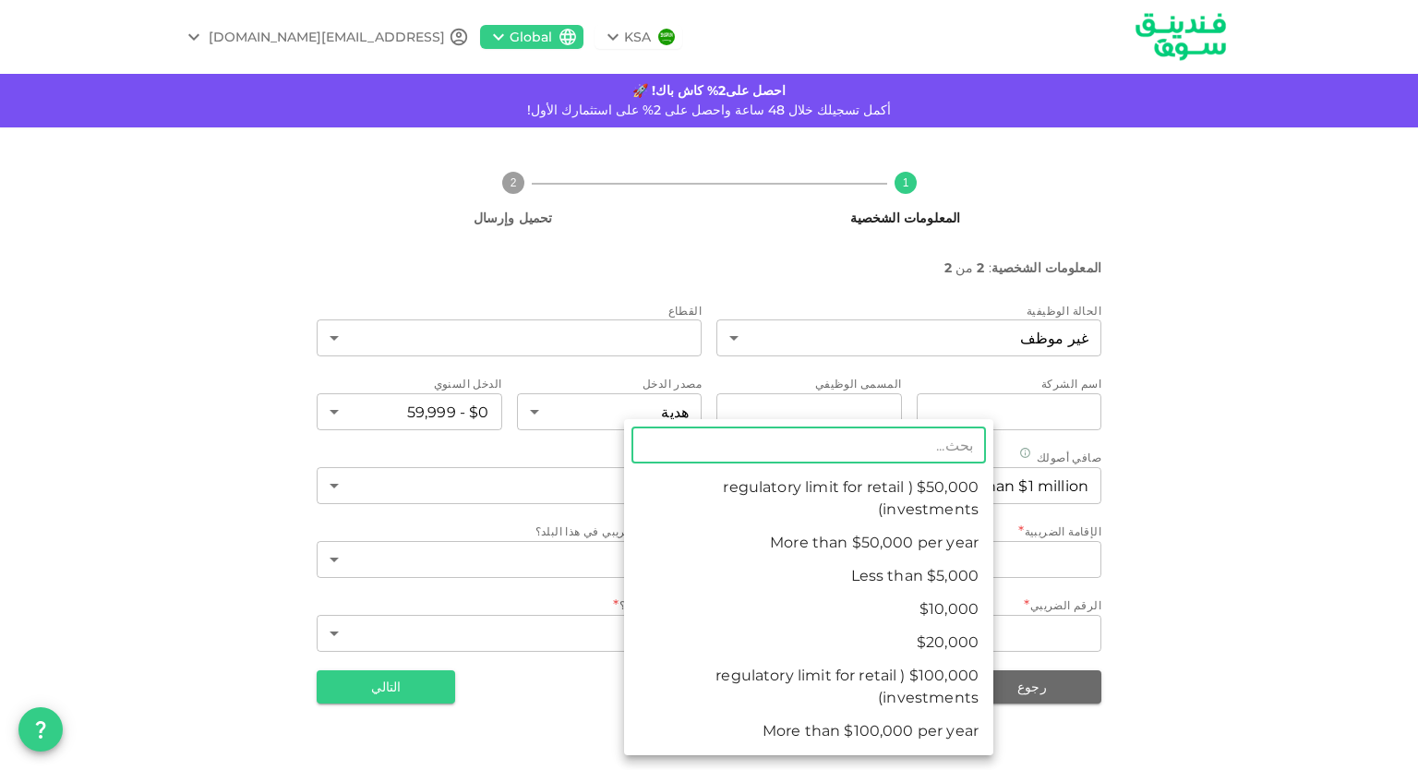
click at [854, 481] on body "KSA Global [EMAIL_ADDRESS][DOMAIN_NAME] احصل على2% كاش باك! 🚀 أكمل تسجيلك خلال …" at bounding box center [709, 385] width 1418 height 770
click at [1341, 488] on div at bounding box center [709, 385] width 1418 height 770
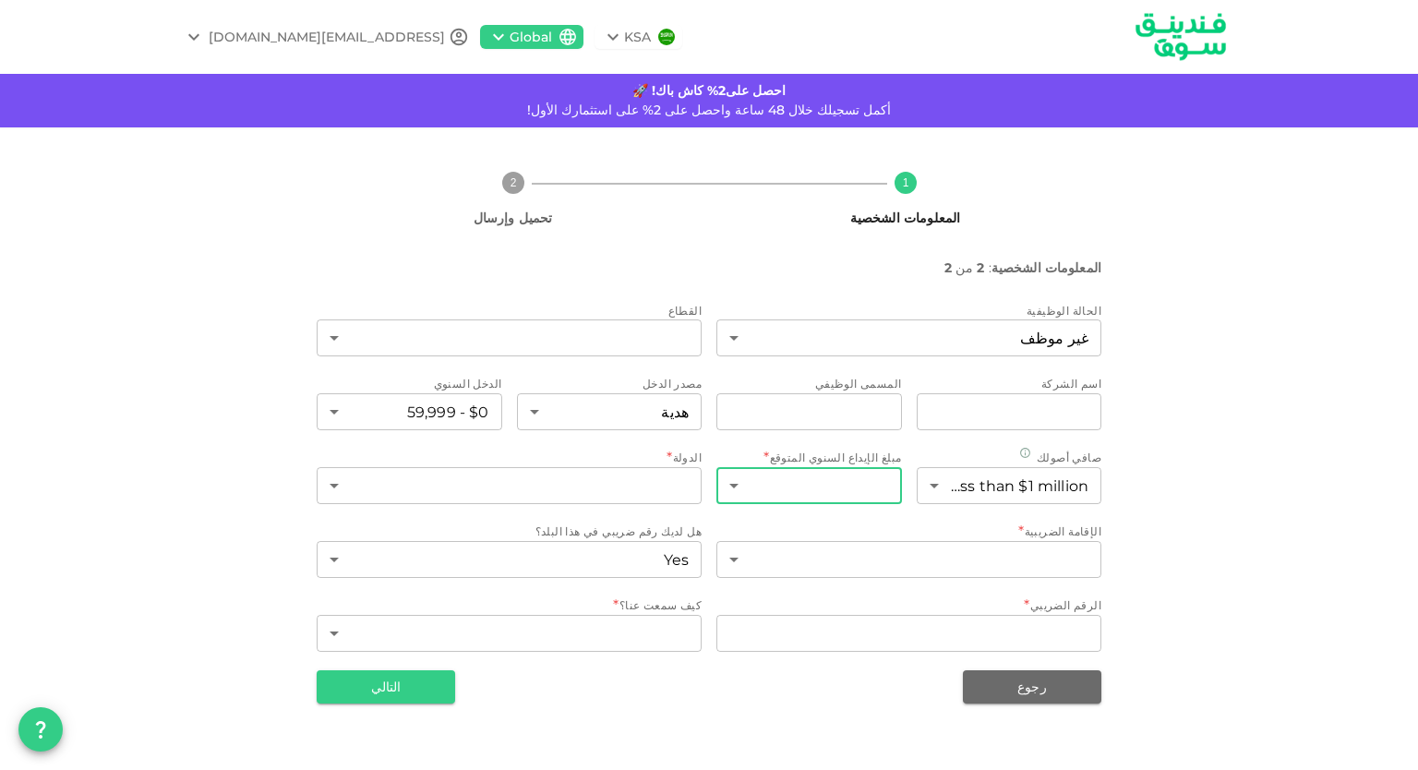
click at [823, 489] on body "KSA Global [EMAIL_ADDRESS][DOMAIN_NAME] احصل على2% كاش باك! 🚀 أكمل تسجيلك خلال …" at bounding box center [709, 385] width 1418 height 770
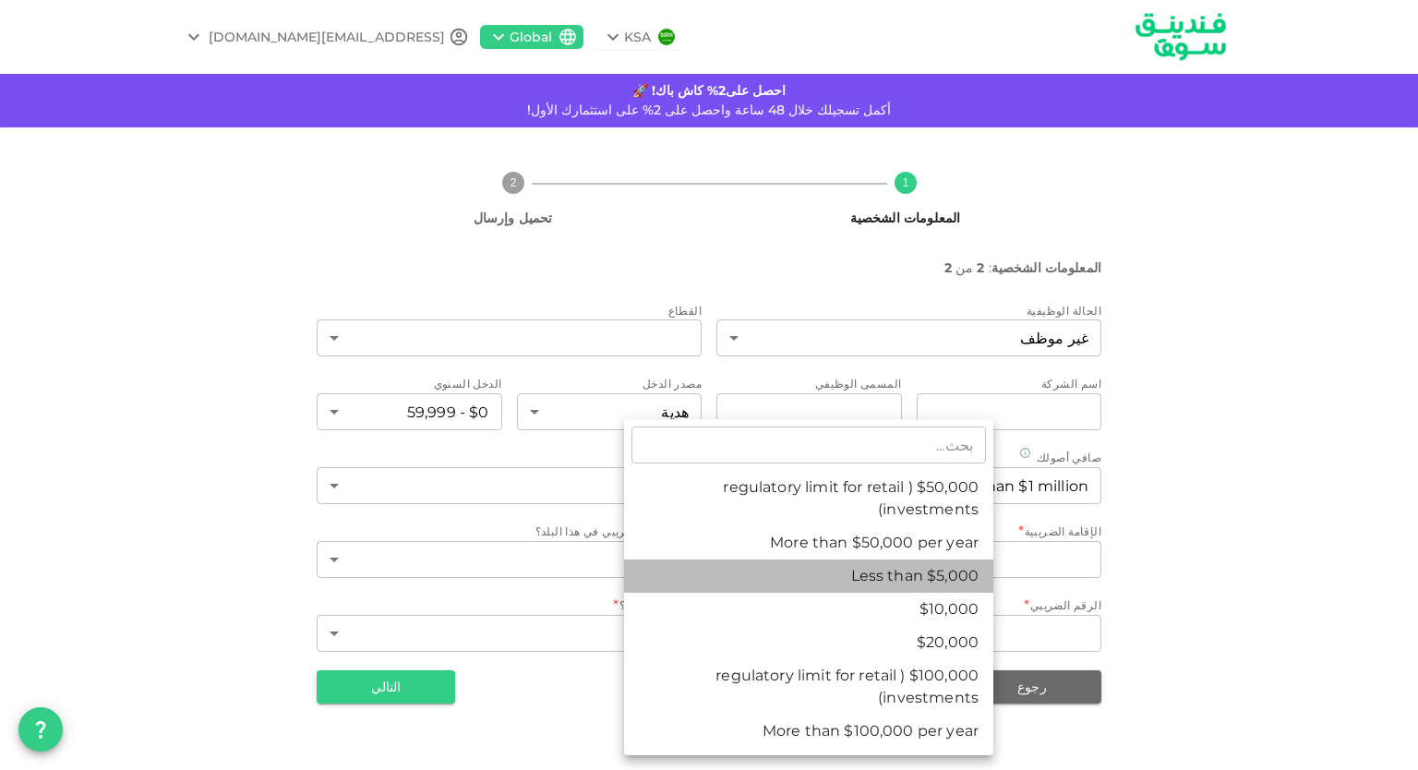
click at [888, 573] on li "Less than $5,000" at bounding box center [808, 575] width 369 height 33
type input "1"
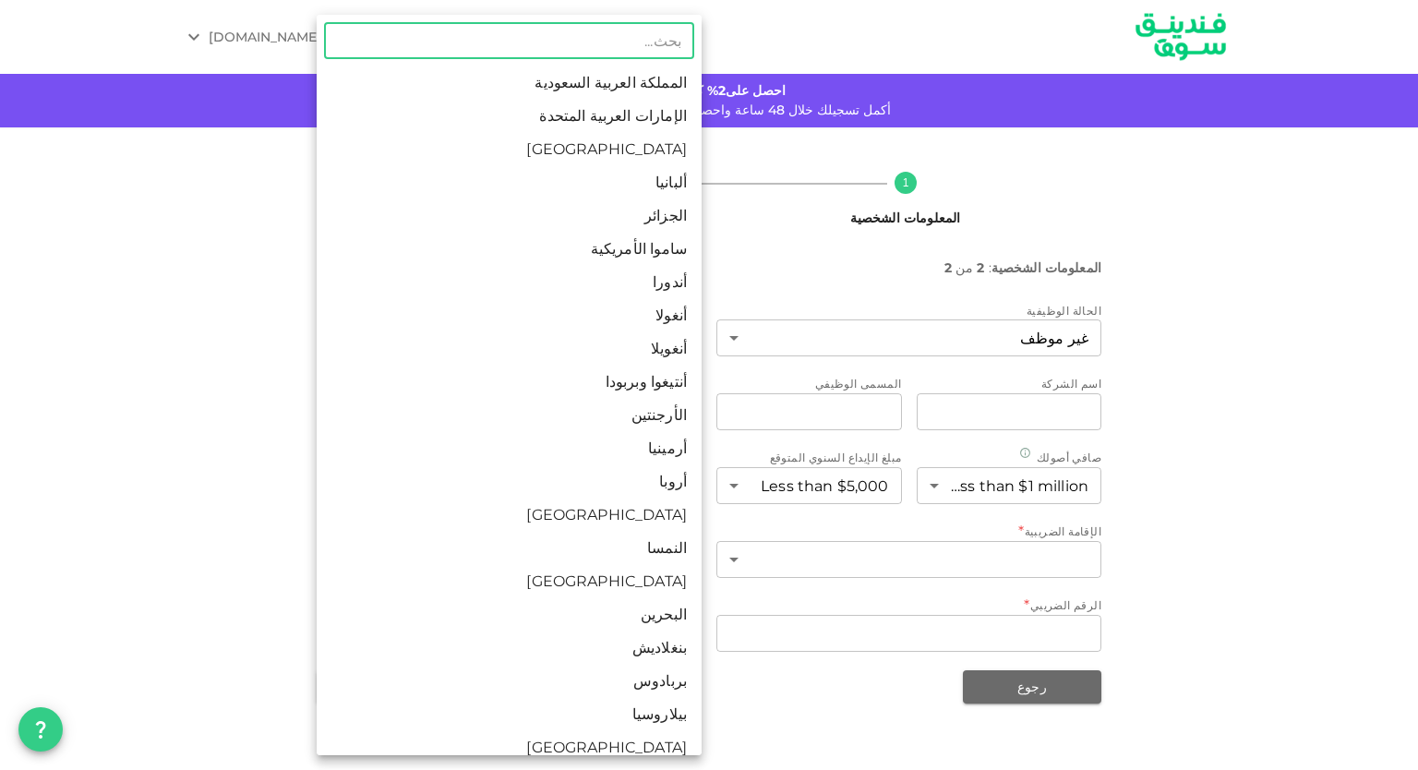
click at [639, 494] on body "KSA Global [EMAIL_ADDRESS][DOMAIN_NAME] احصل على2% كاش باك! 🚀 أكمل تسجيلك خلال …" at bounding box center [709, 385] width 1418 height 770
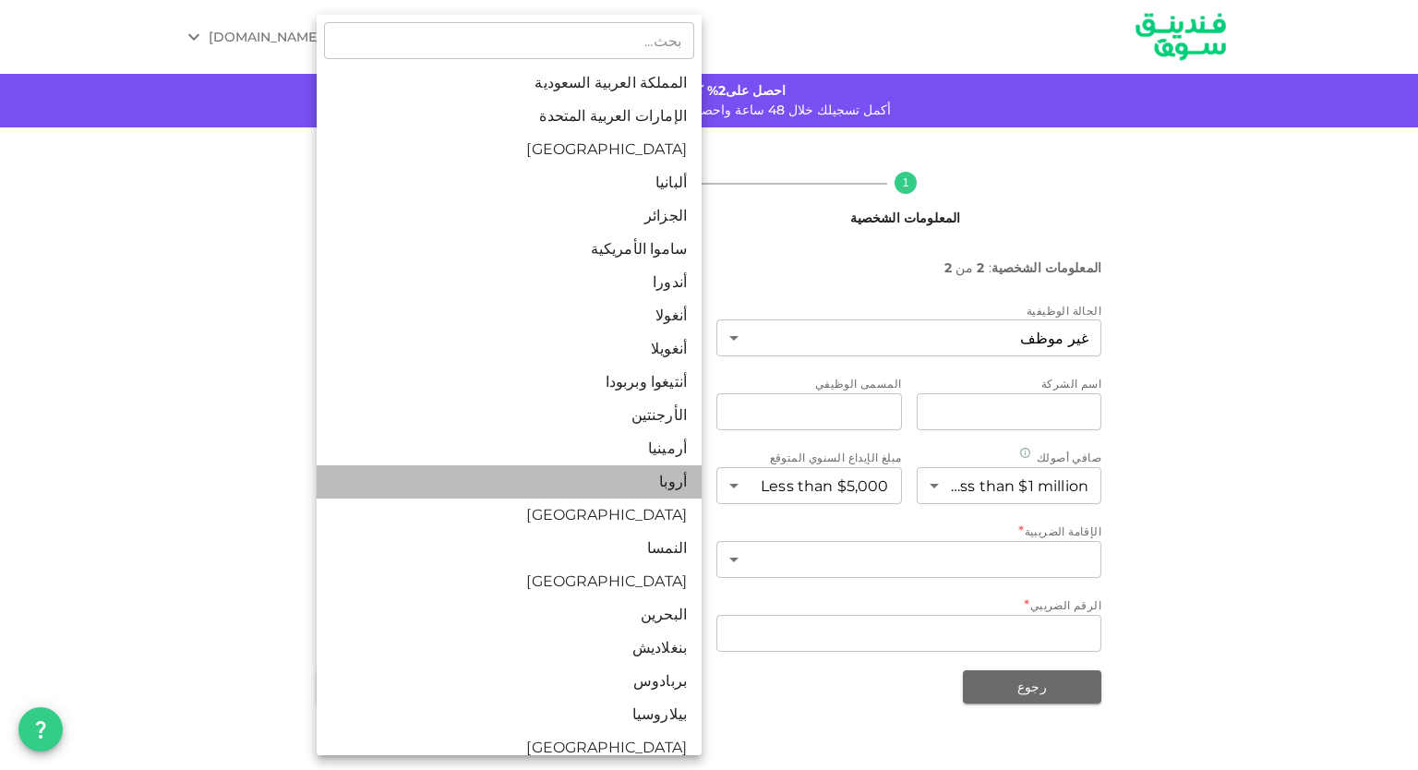
click at [659, 486] on li "أروبا" at bounding box center [509, 481] width 385 height 33
type input "13"
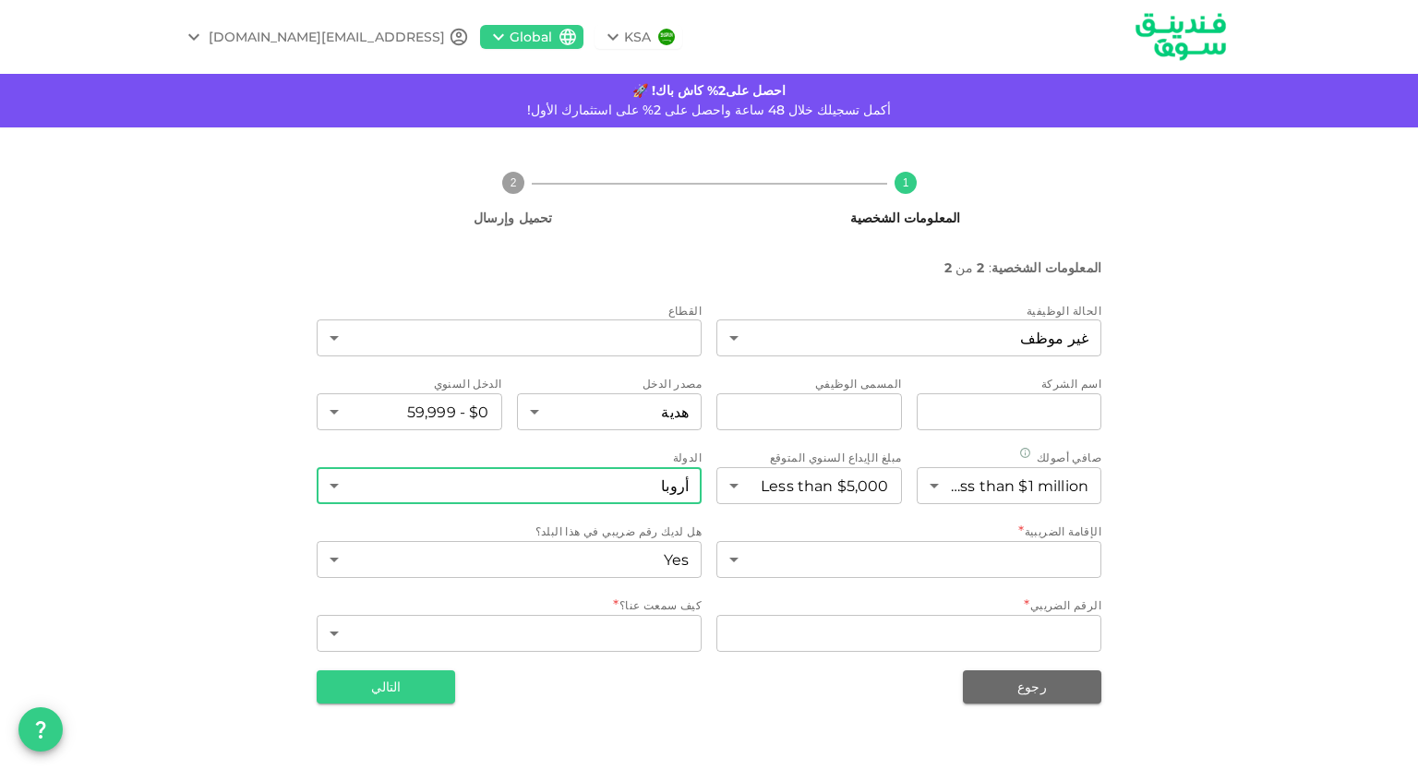
click at [642, 496] on body "KSA Global [EMAIL_ADDRESS][DOMAIN_NAME] احصل على2% كاش باك! 🚀 أكمل تسجيلك خلال …" at bounding box center [709, 385] width 1418 height 770
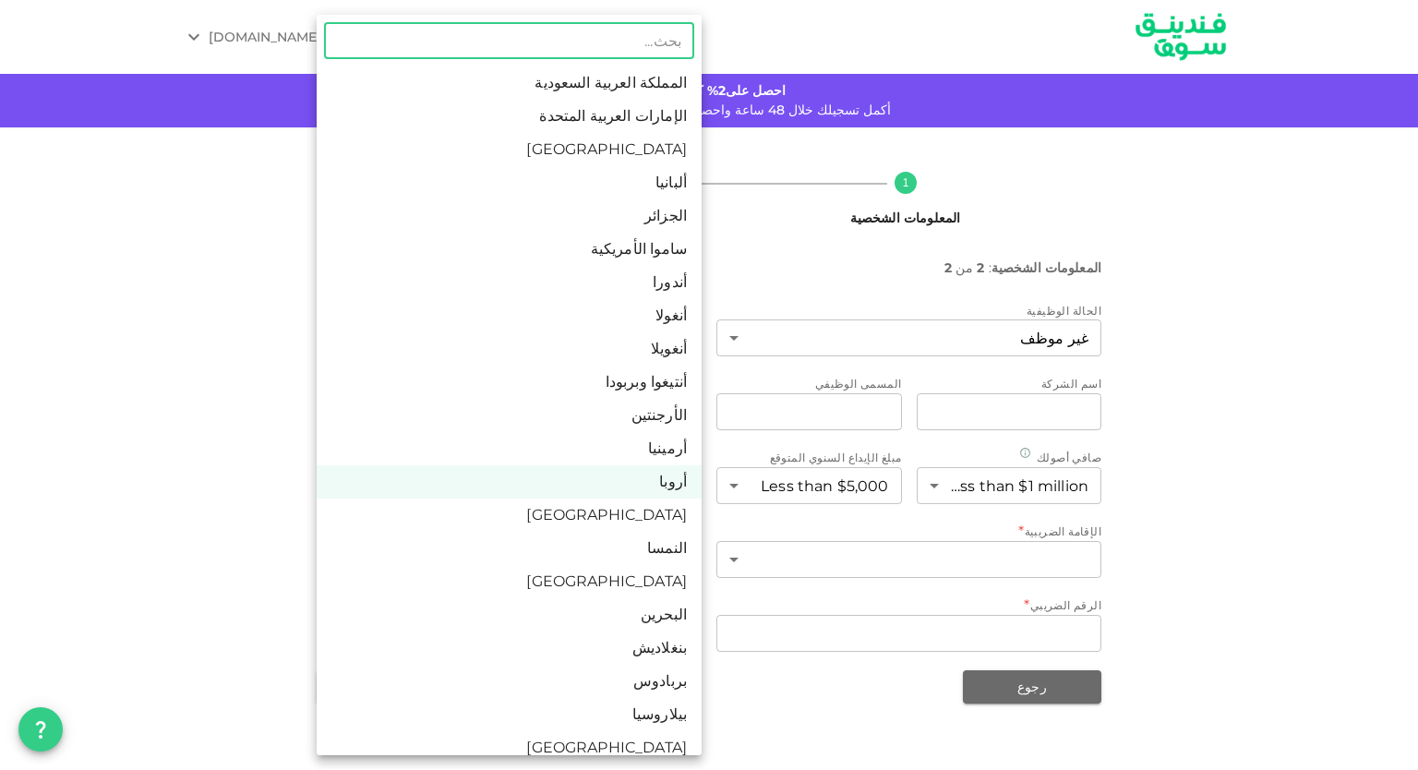
click at [642, 496] on li "أروبا" at bounding box center [509, 481] width 385 height 33
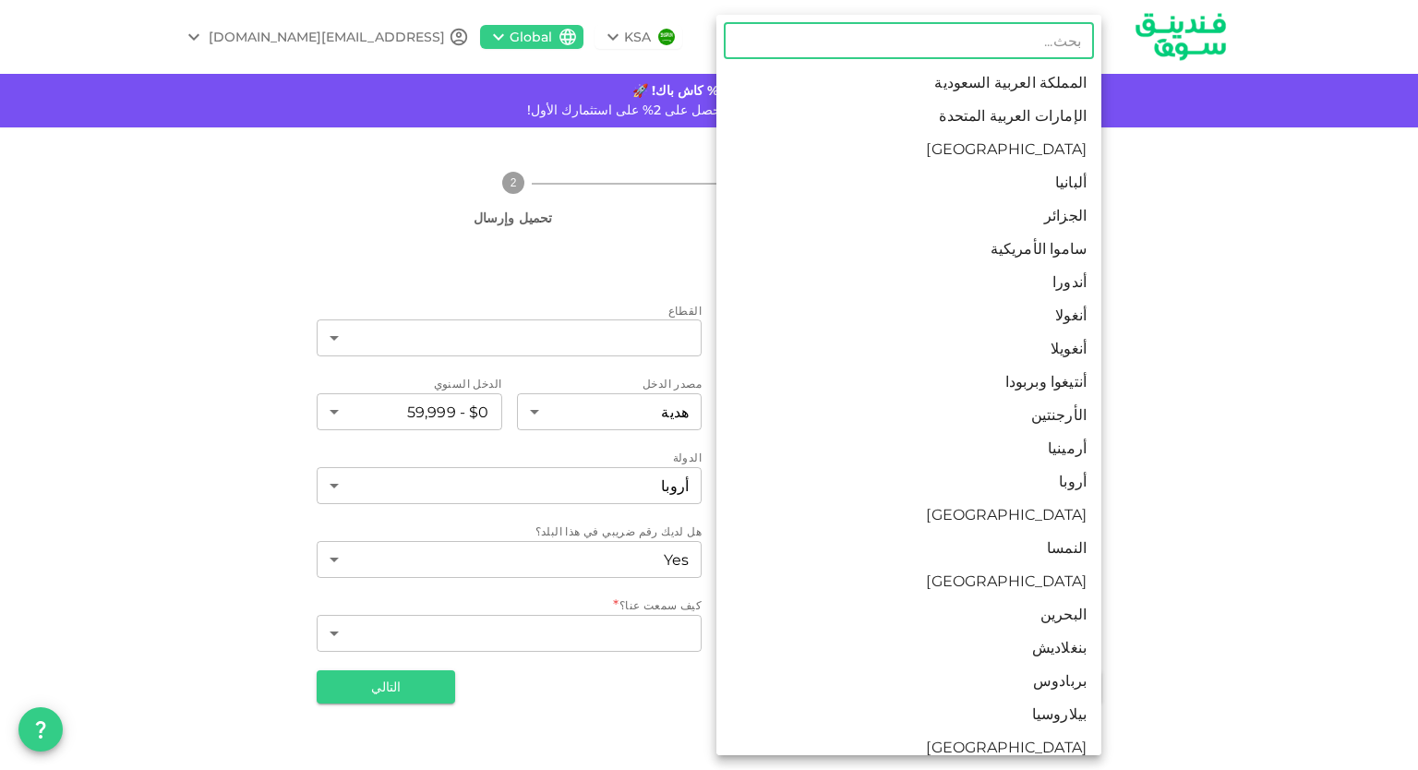
click at [781, 546] on body "KSA Global [EMAIL_ADDRESS][DOMAIN_NAME] احصل على2% كاش باك! 🚀 أكمل تسجيلك خلال …" at bounding box center [709, 385] width 1418 height 770
click at [866, 222] on li "الجزائر" at bounding box center [908, 215] width 385 height 33
type input "5"
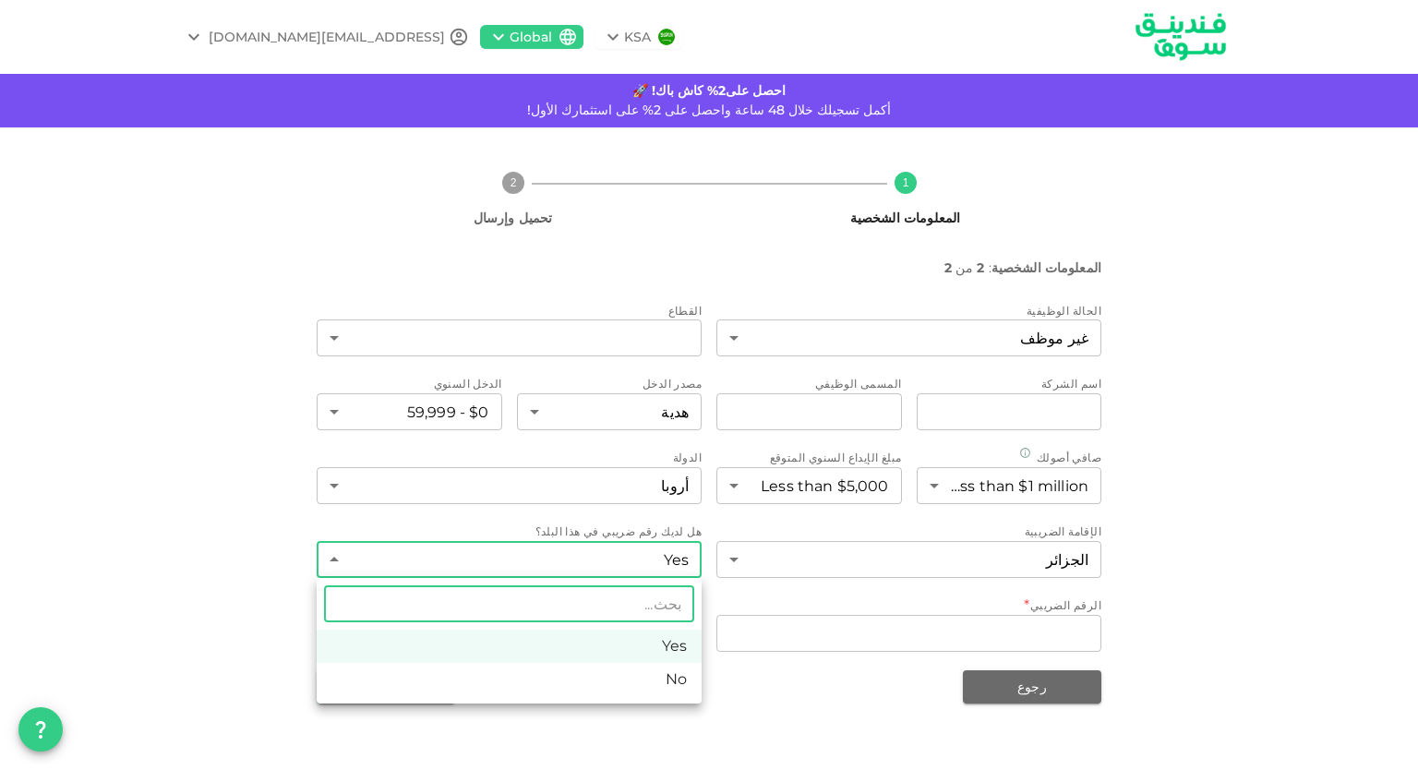
click at [609, 560] on body "KSA Global [EMAIL_ADDRESS][DOMAIN_NAME] احصل على2% كاش باك! 🚀 أكمل تسجيلك خلال …" at bounding box center [709, 385] width 1418 height 770
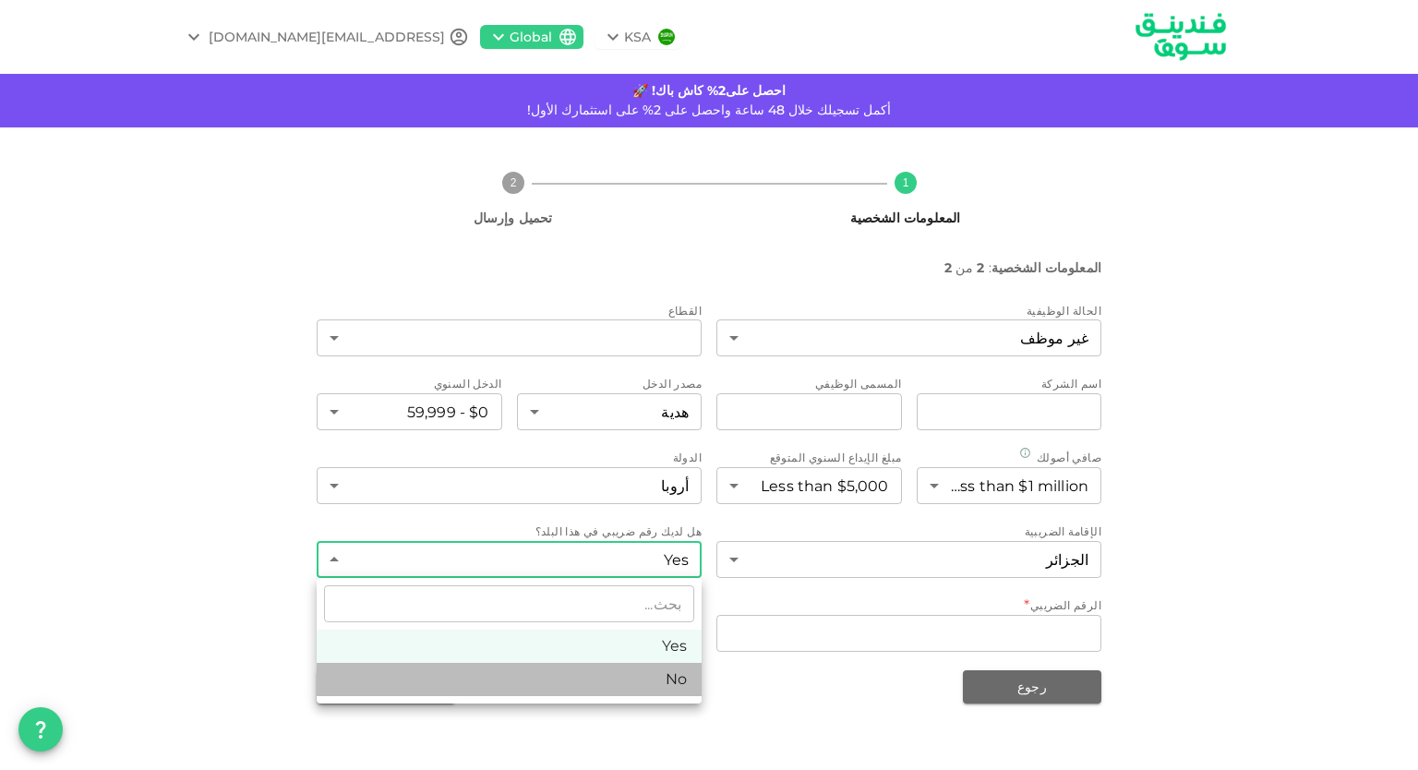
click at [632, 681] on li "No" at bounding box center [509, 679] width 385 height 33
type input "false"
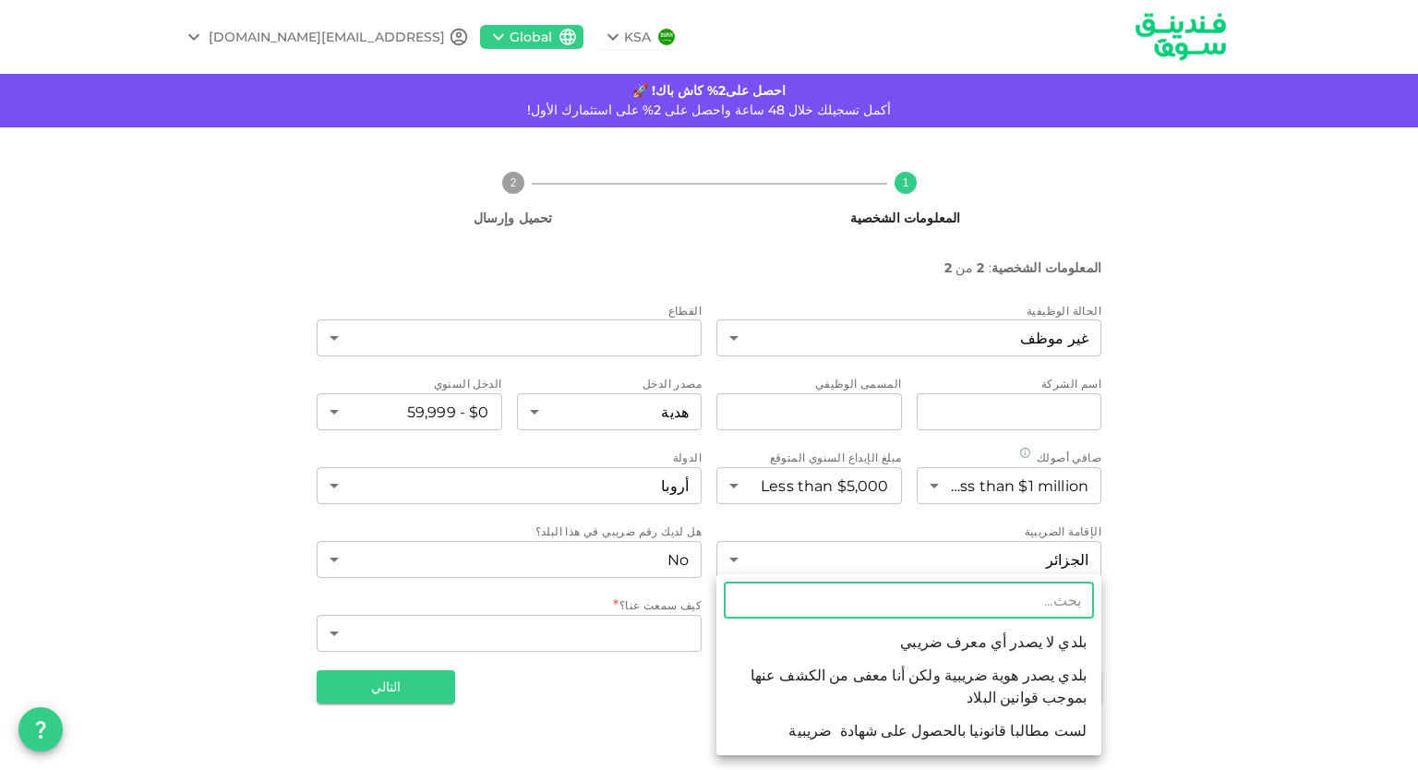
click at [756, 636] on body "KSA Global [EMAIL_ADDRESS][DOMAIN_NAME] احصل على2% كاش باك! 🚀 أكمل تسجيلك خلال …" at bounding box center [709, 385] width 1418 height 770
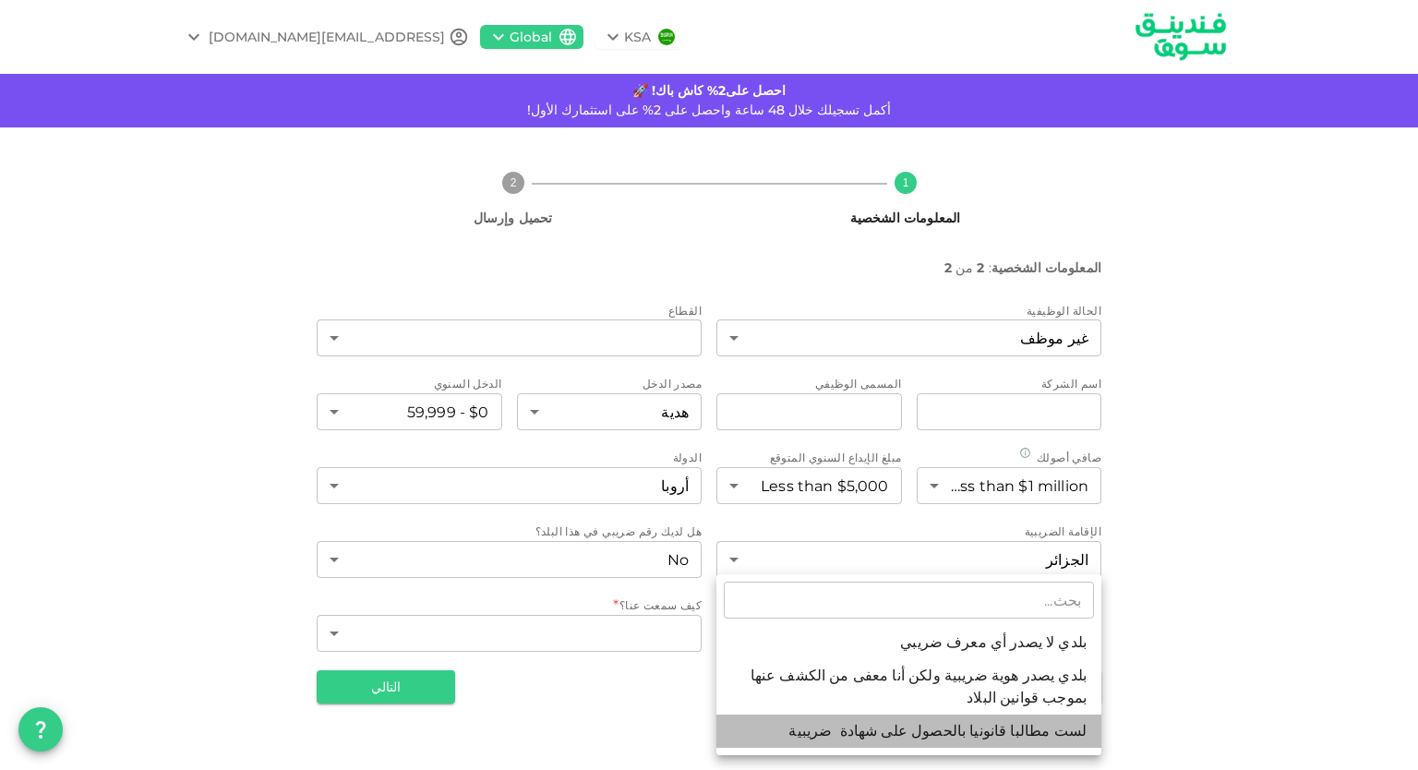
click at [917, 728] on li "لست مطالبا قانونيا بالحصول على شهادة ضريبية" at bounding box center [908, 730] width 385 height 33
type input "3"
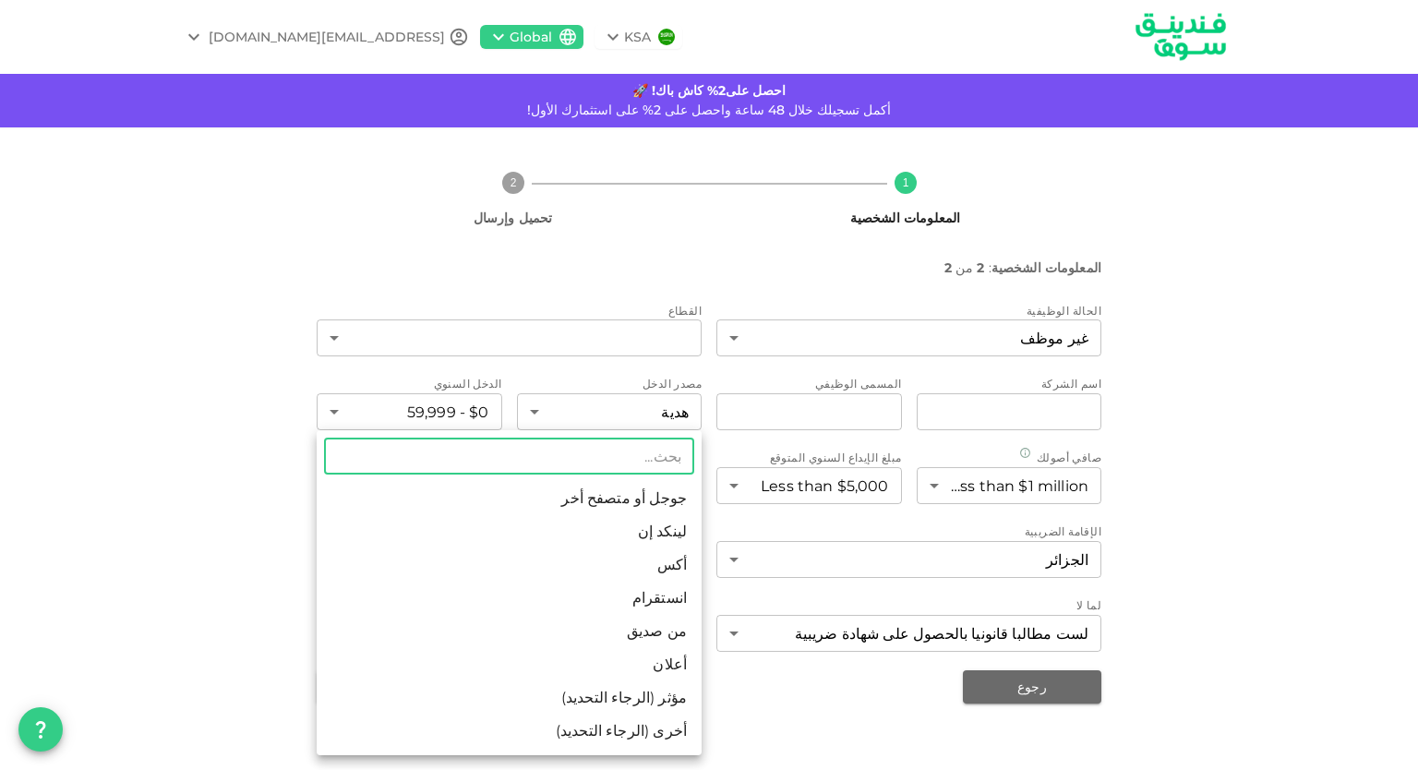
click at [677, 641] on body "KSA Global [EMAIL_ADDRESS][DOMAIN_NAME] احصل على2% كاش باك! 🚀 أكمل تسجيلك خلال …" at bounding box center [709, 385] width 1418 height 770
click at [682, 695] on li "مؤثر (الرجاء التحديد)" at bounding box center [509, 697] width 385 height 33
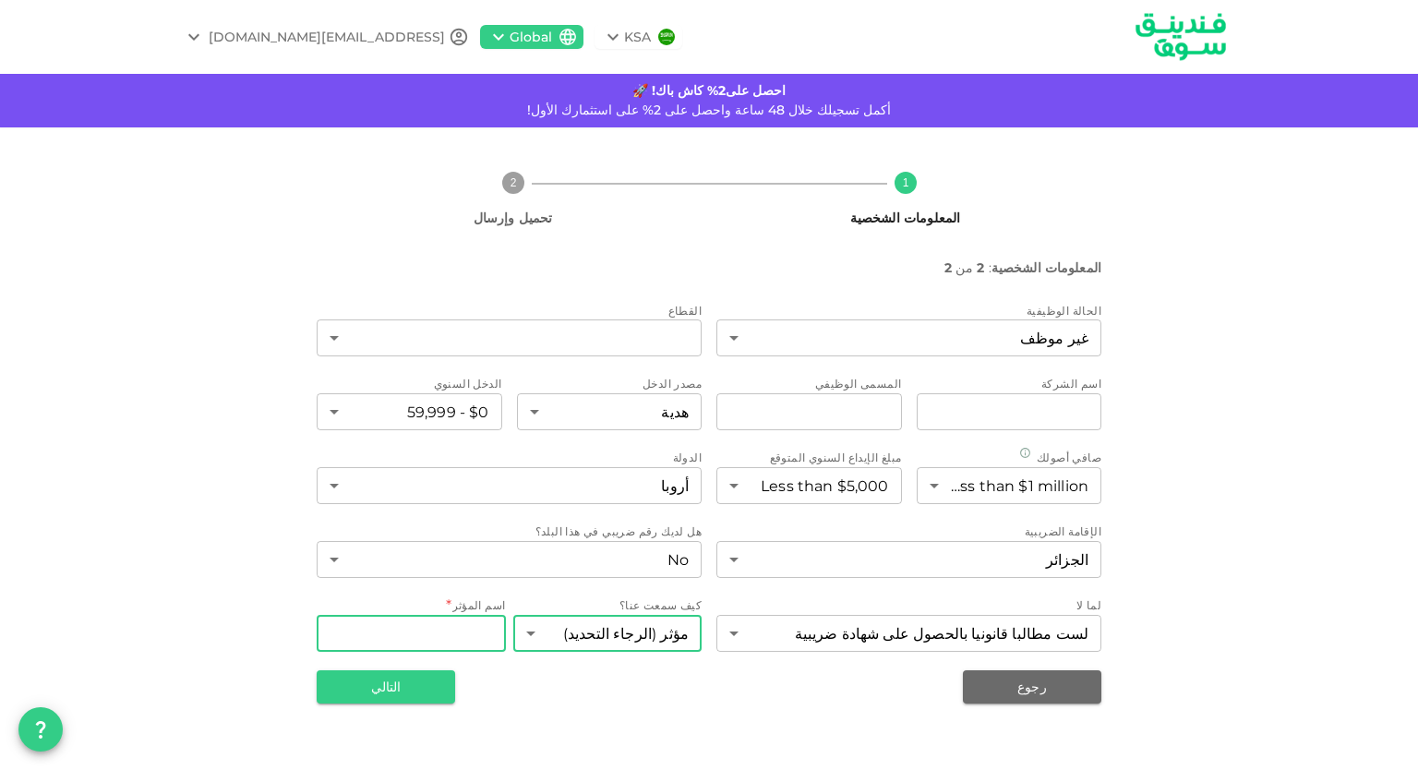
click at [469, 642] on input "اسم المؤثر" at bounding box center [411, 633] width 189 height 37
click at [546, 636] on body "KSA Global [EMAIL_ADDRESS][DOMAIN_NAME] احصل على2% كاش باك! 🚀 أكمل تسجيلك خلال …" at bounding box center [709, 385] width 1418 height 770
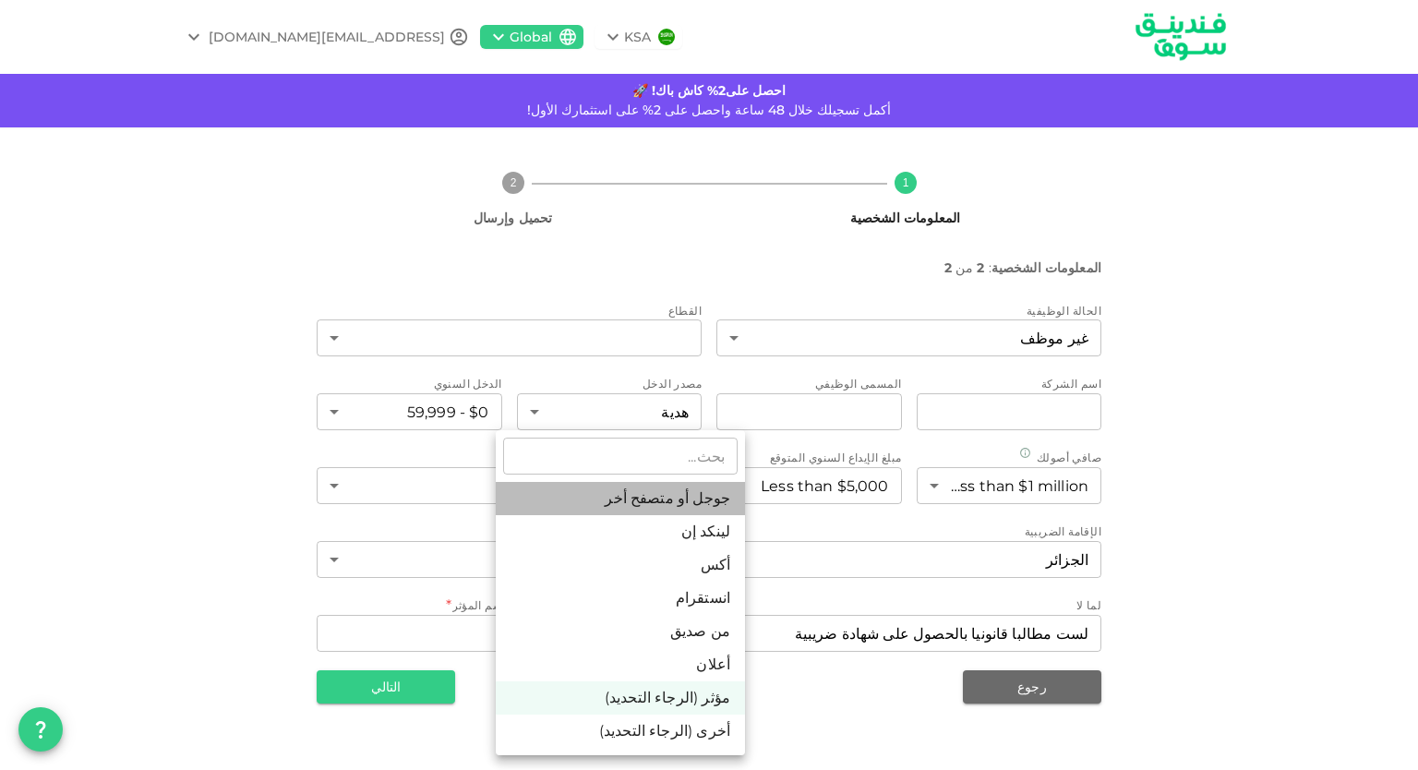
click at [635, 497] on li "جوجل أو متصفح أخر" at bounding box center [620, 498] width 249 height 33
type input "1"
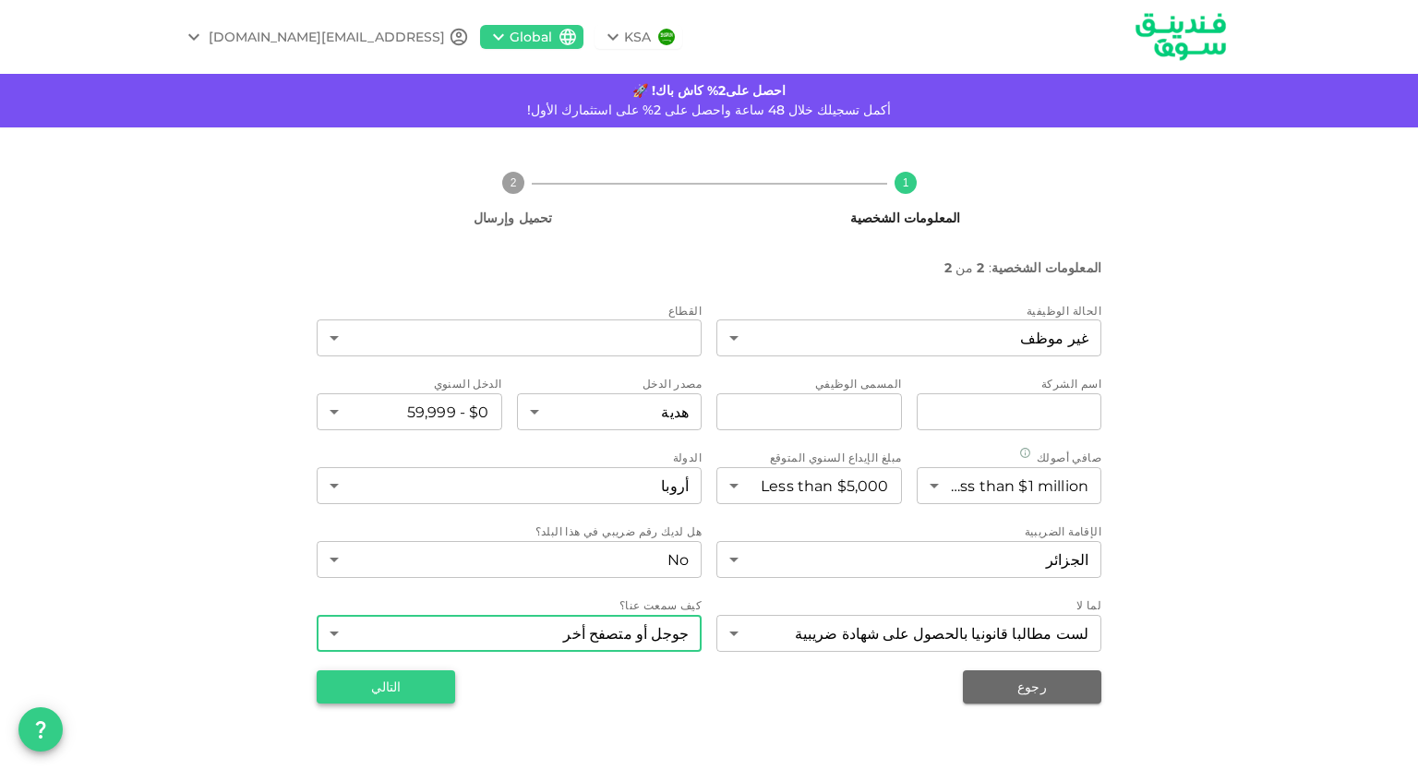
click at [403, 684] on button "التالي" at bounding box center [386, 686] width 138 height 33
